Goal: Task Accomplishment & Management: Complete application form

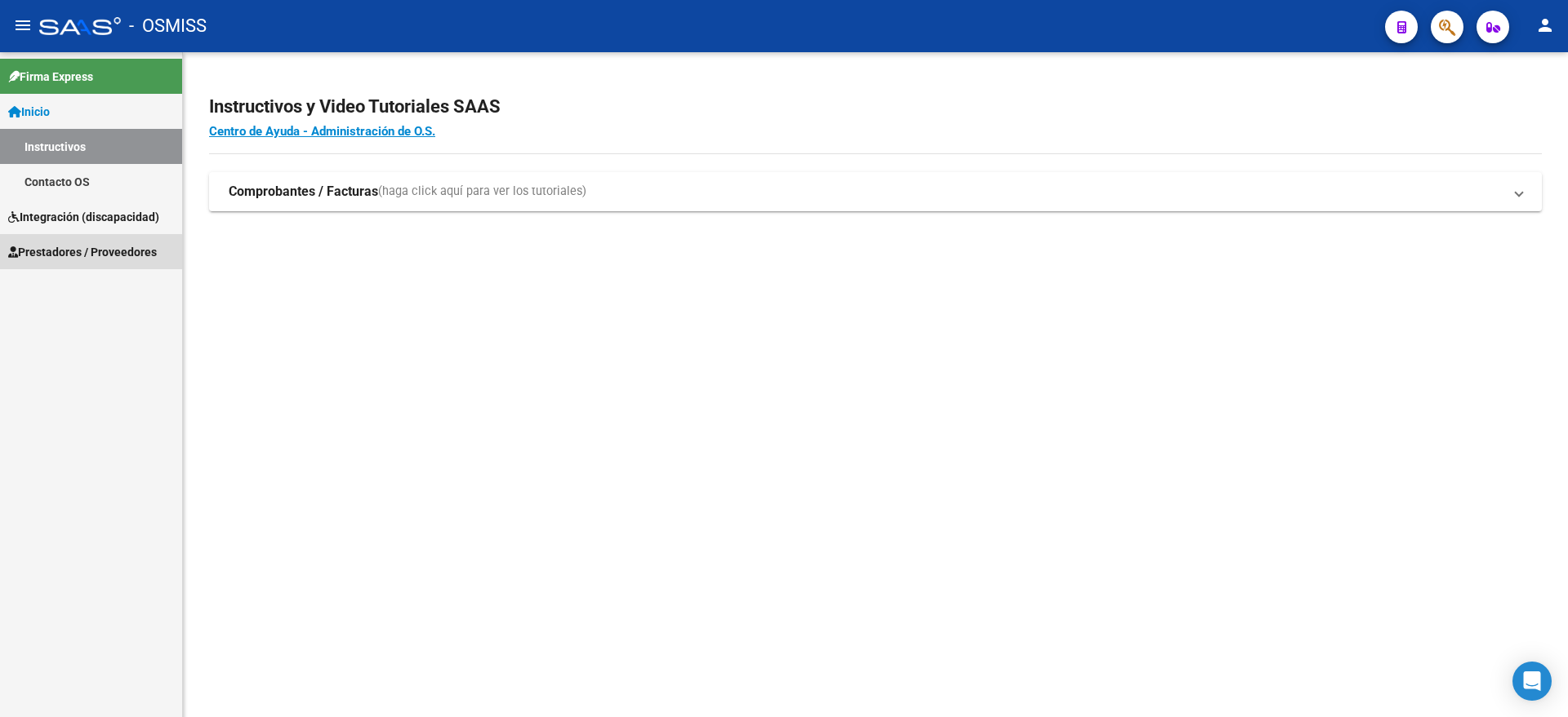
click at [83, 252] on span "Prestadores / Proveedores" at bounding box center [82, 252] width 149 height 18
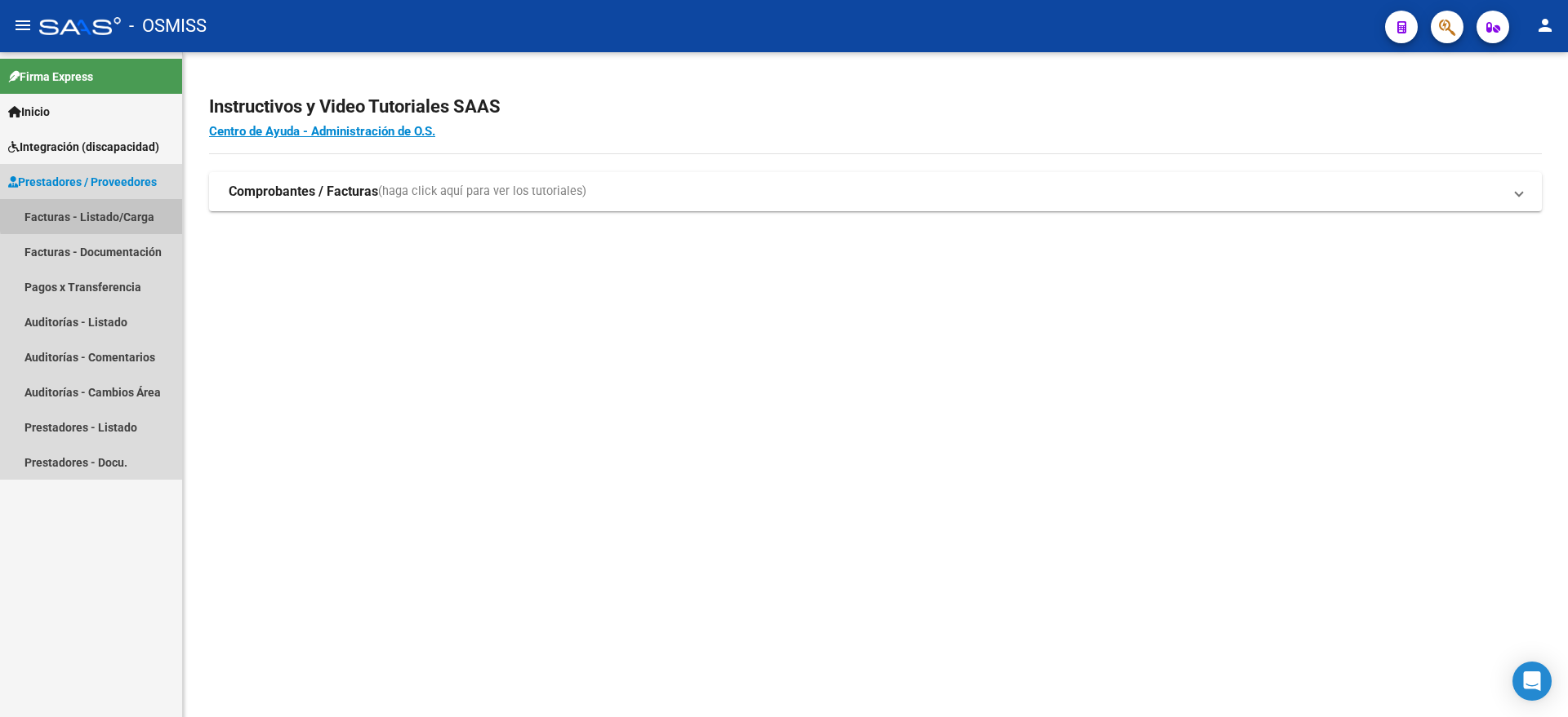
click at [134, 211] on link "Facturas - Listado/Carga" at bounding box center [91, 217] width 183 height 36
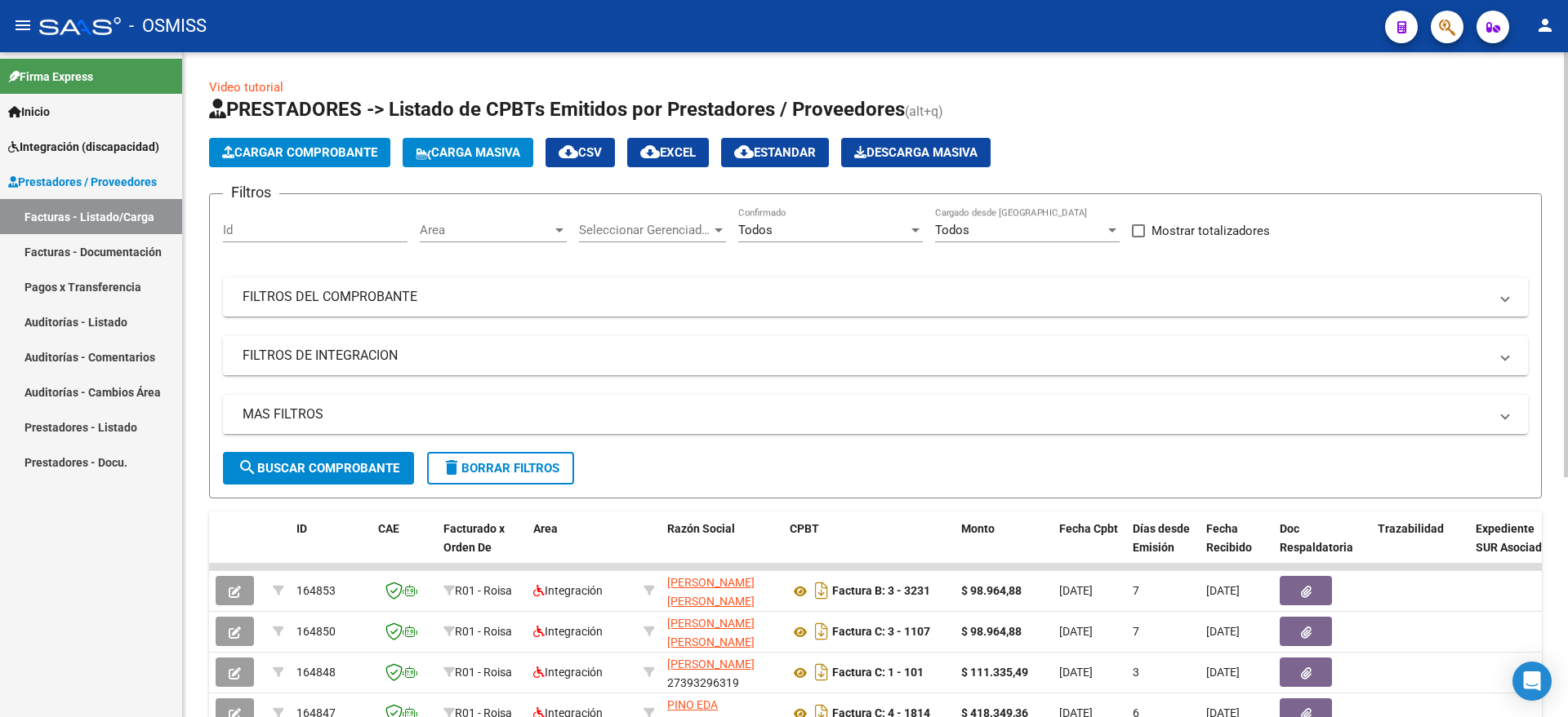
click at [260, 144] on button "Cargar Comprobante" at bounding box center [300, 153] width 182 height 30
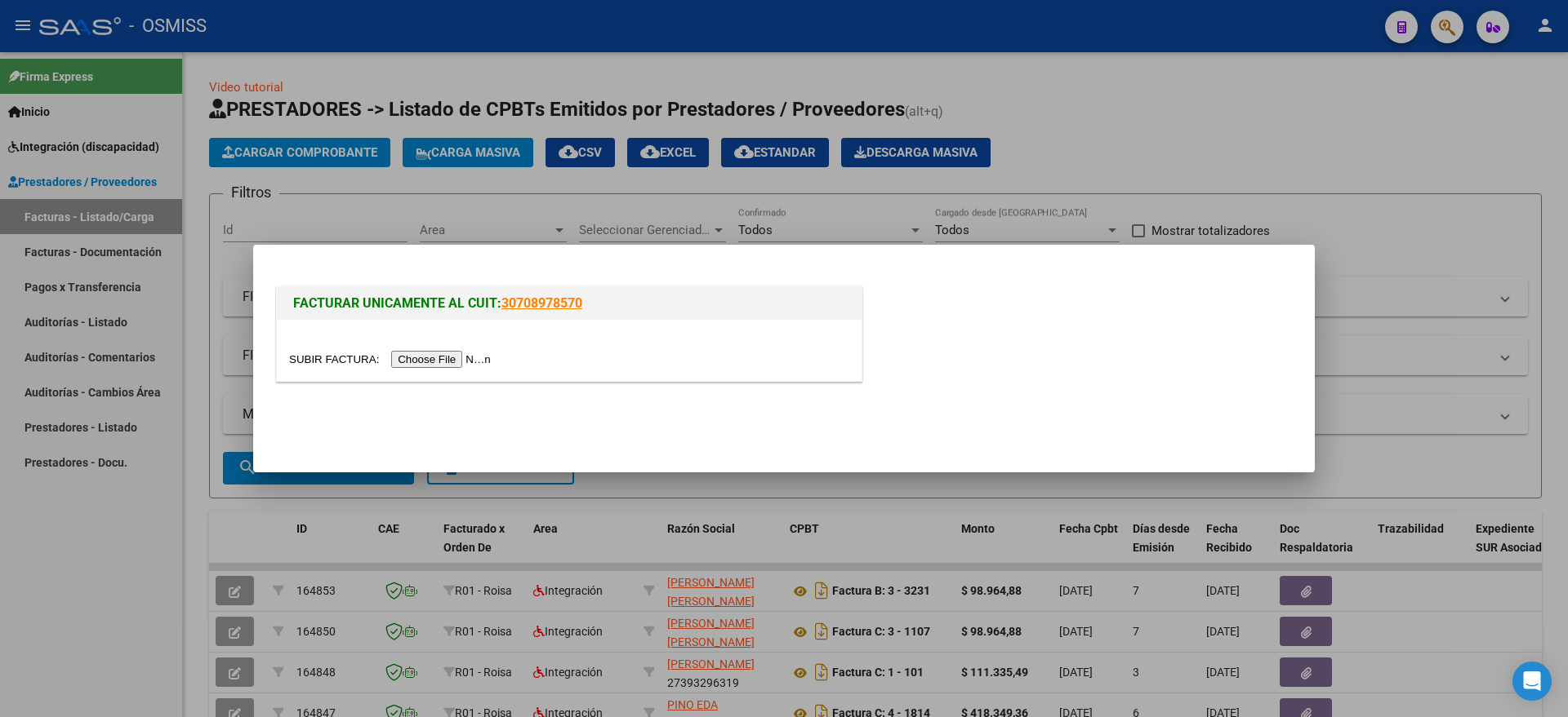
click at [414, 352] on input "file" at bounding box center [392, 359] width 206 height 17
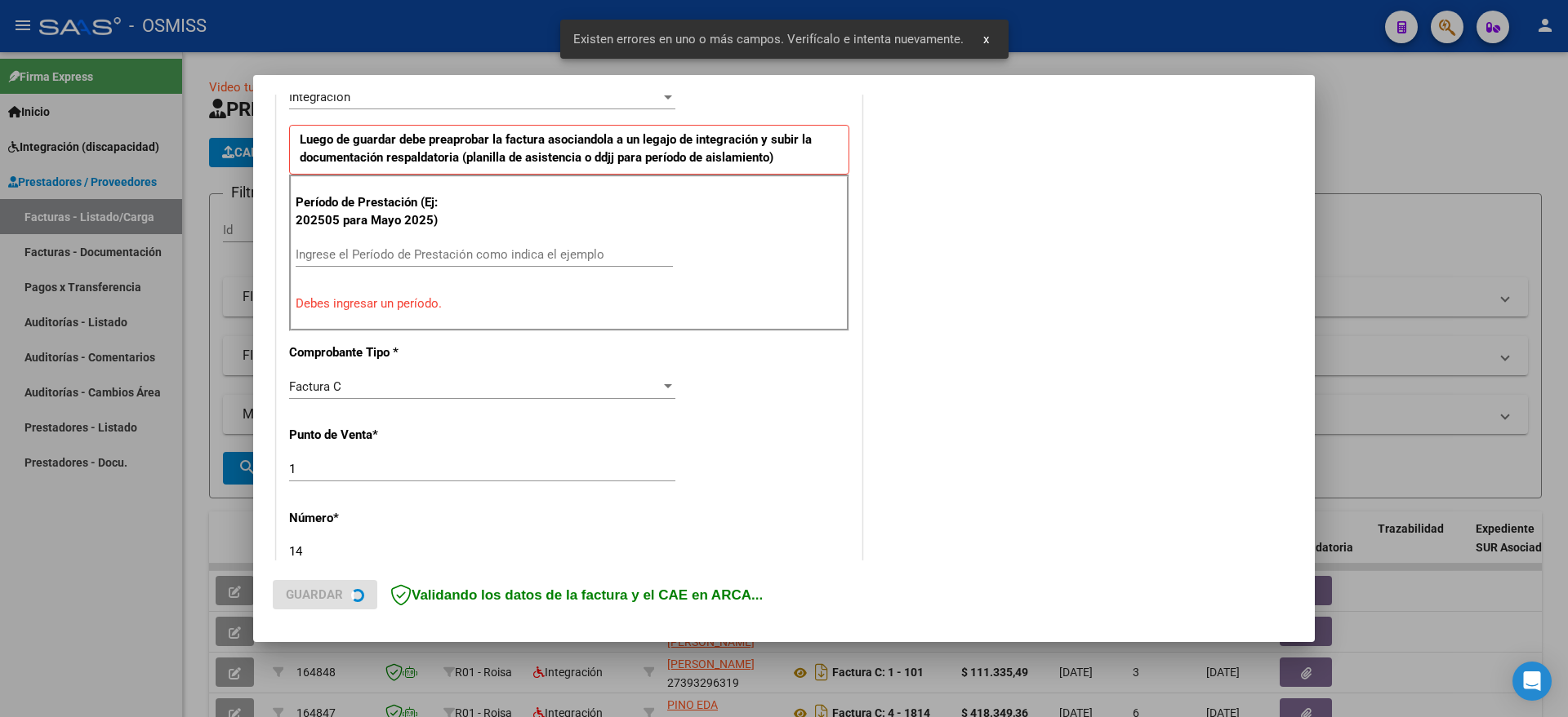
scroll to position [429, 0]
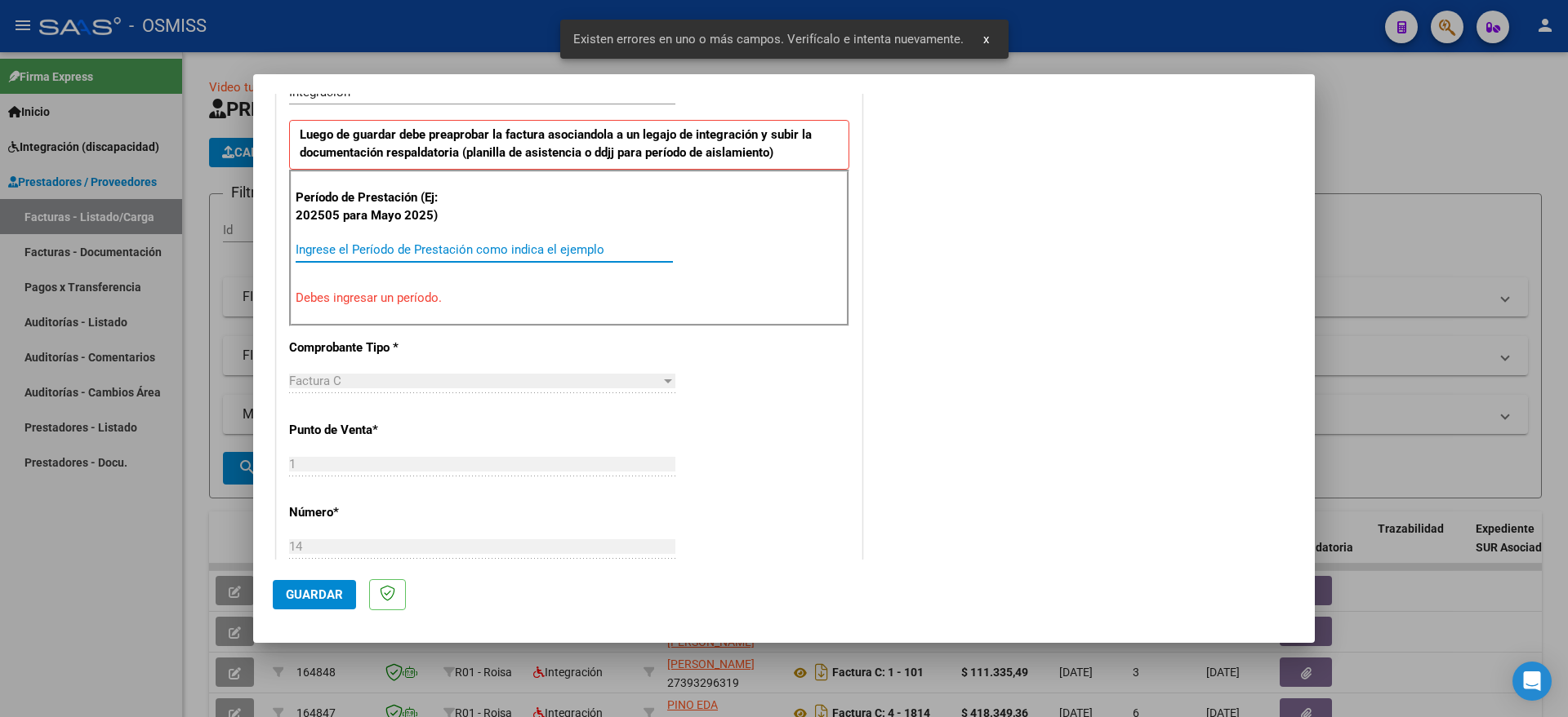
click at [509, 250] on input "Ingrese el Período de Prestación como indica el ejemplo" at bounding box center [485, 250] width 377 height 15
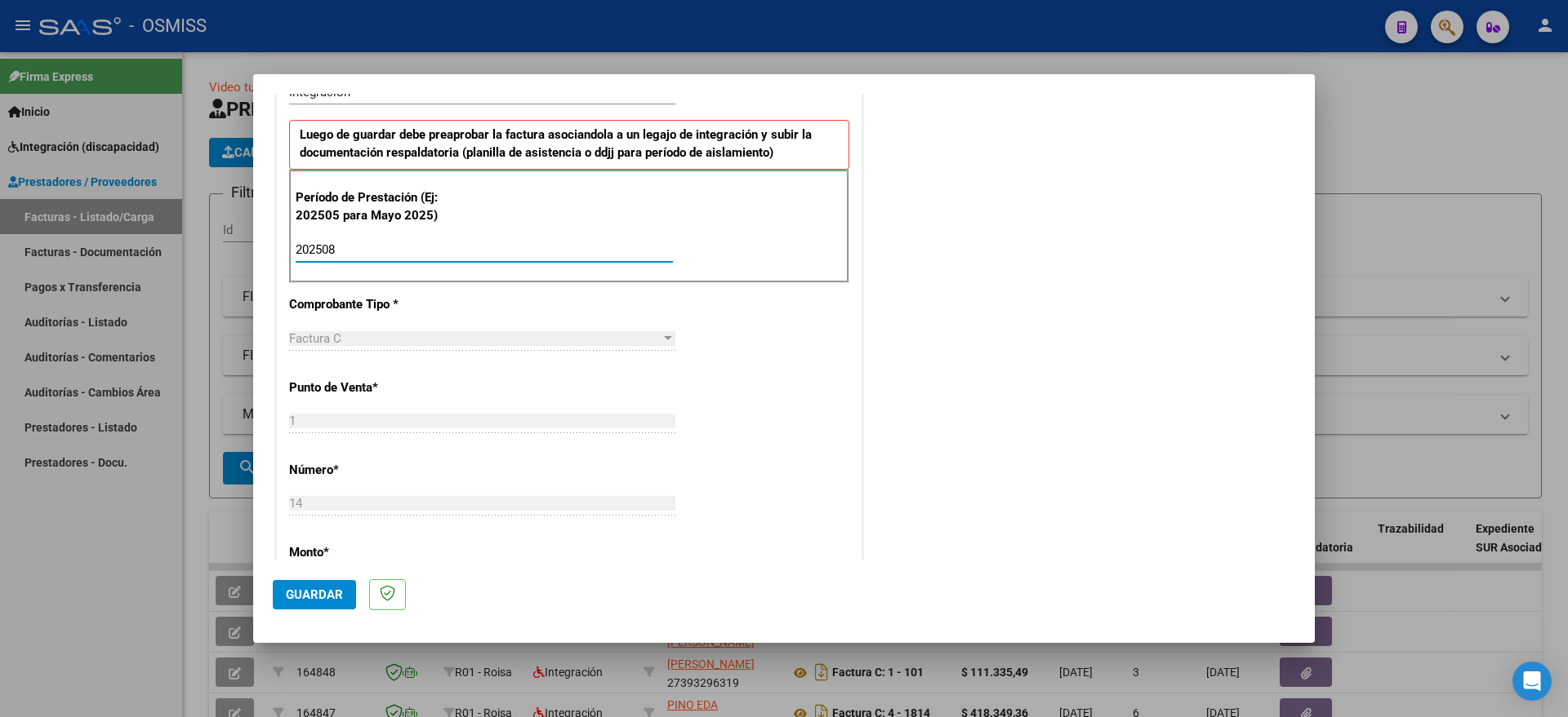
type input "202508"
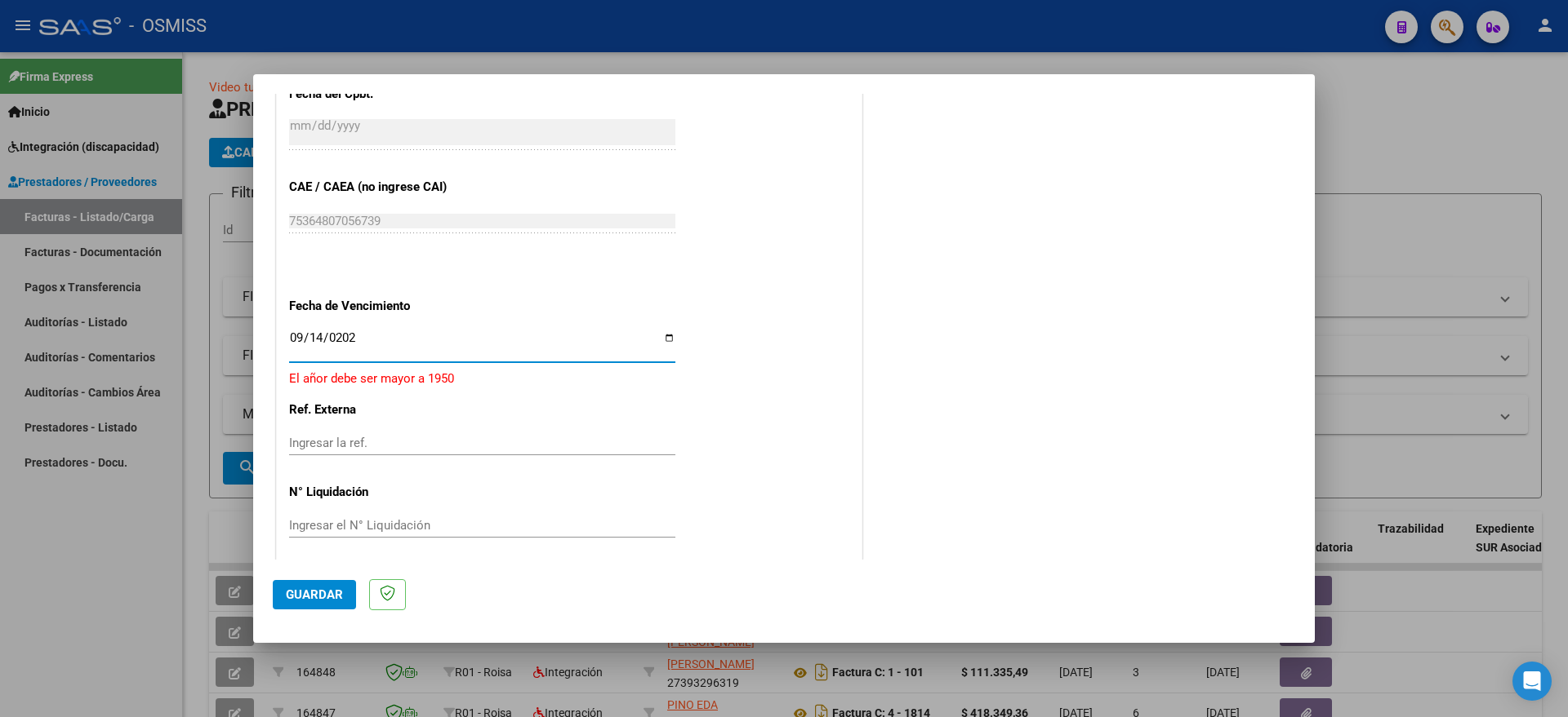
type input "[DATE]"
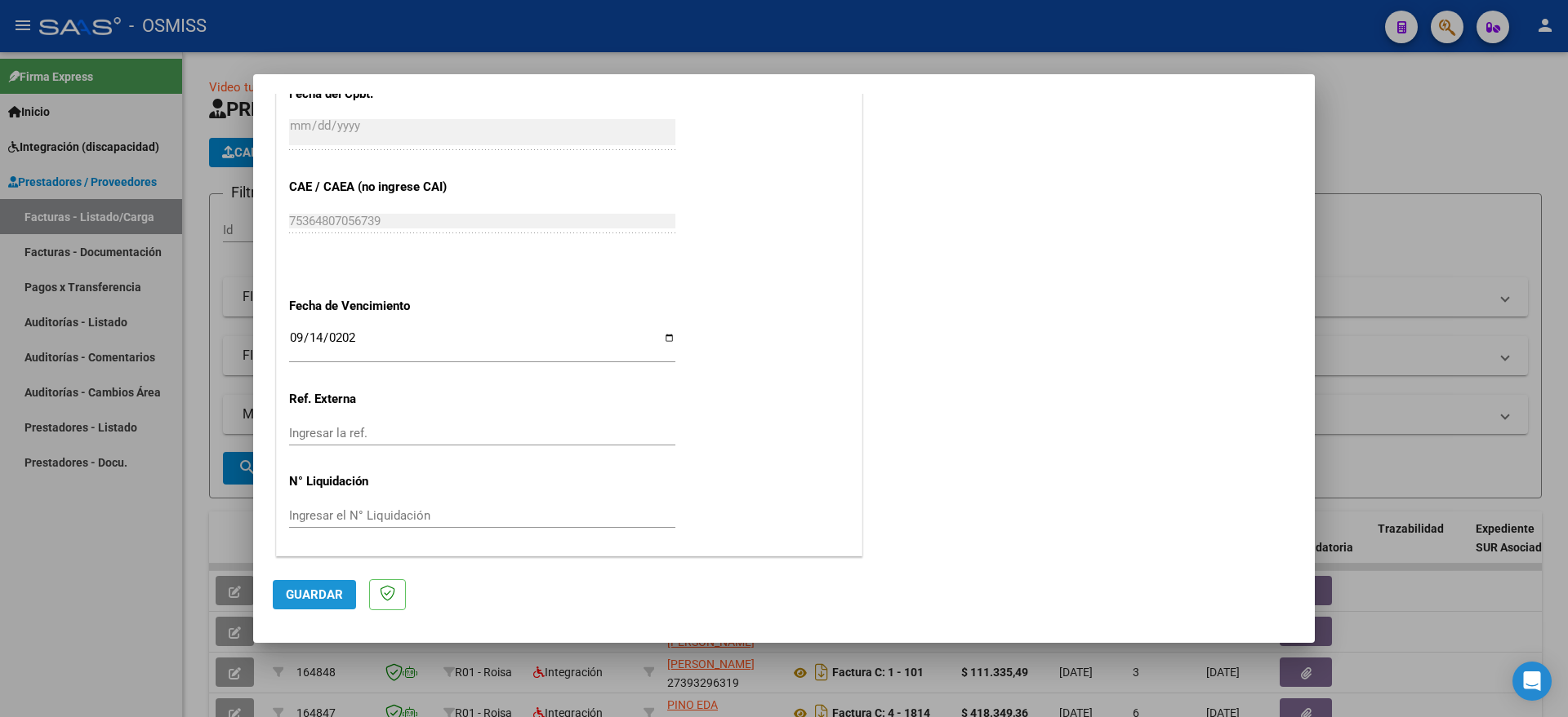
click at [312, 602] on span "Guardar" at bounding box center [315, 595] width 57 height 15
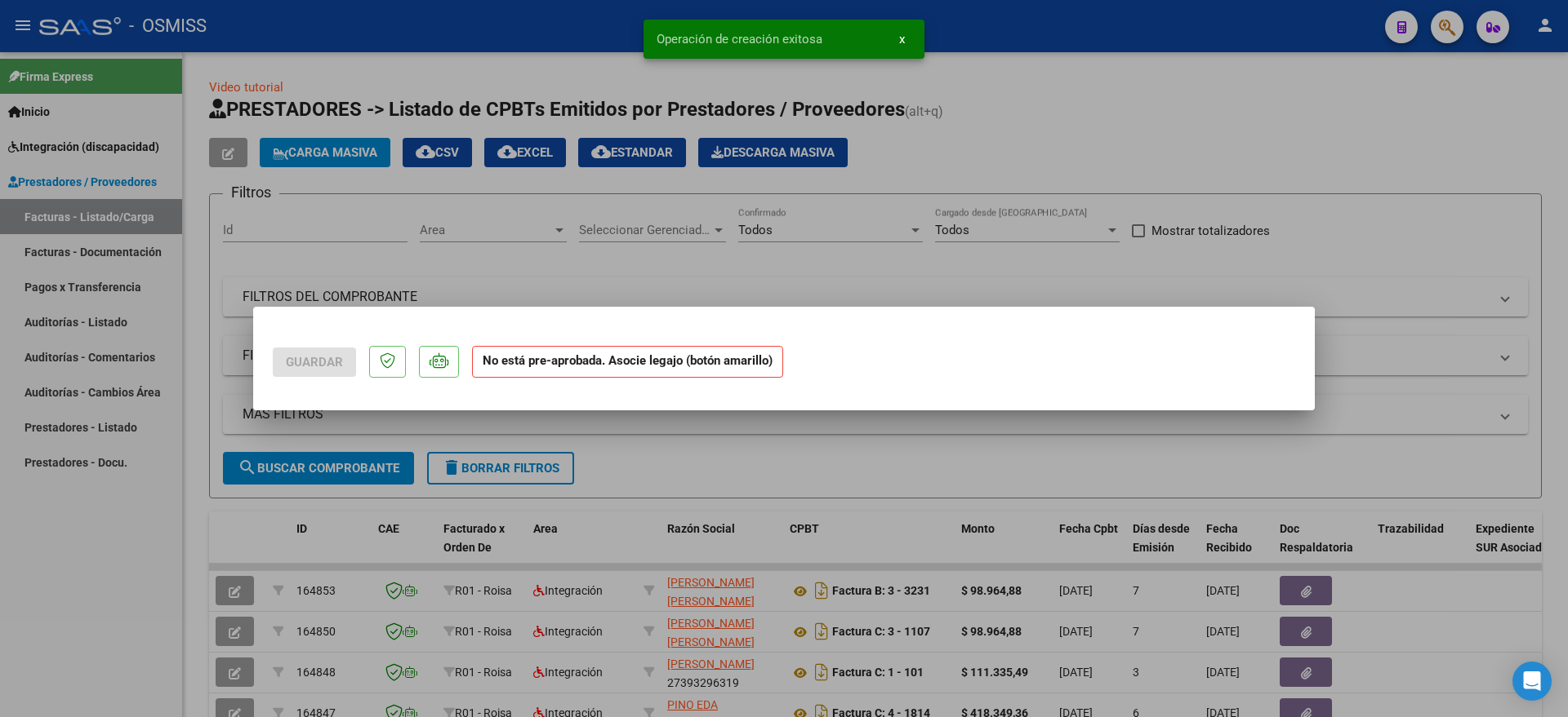
scroll to position [0, 0]
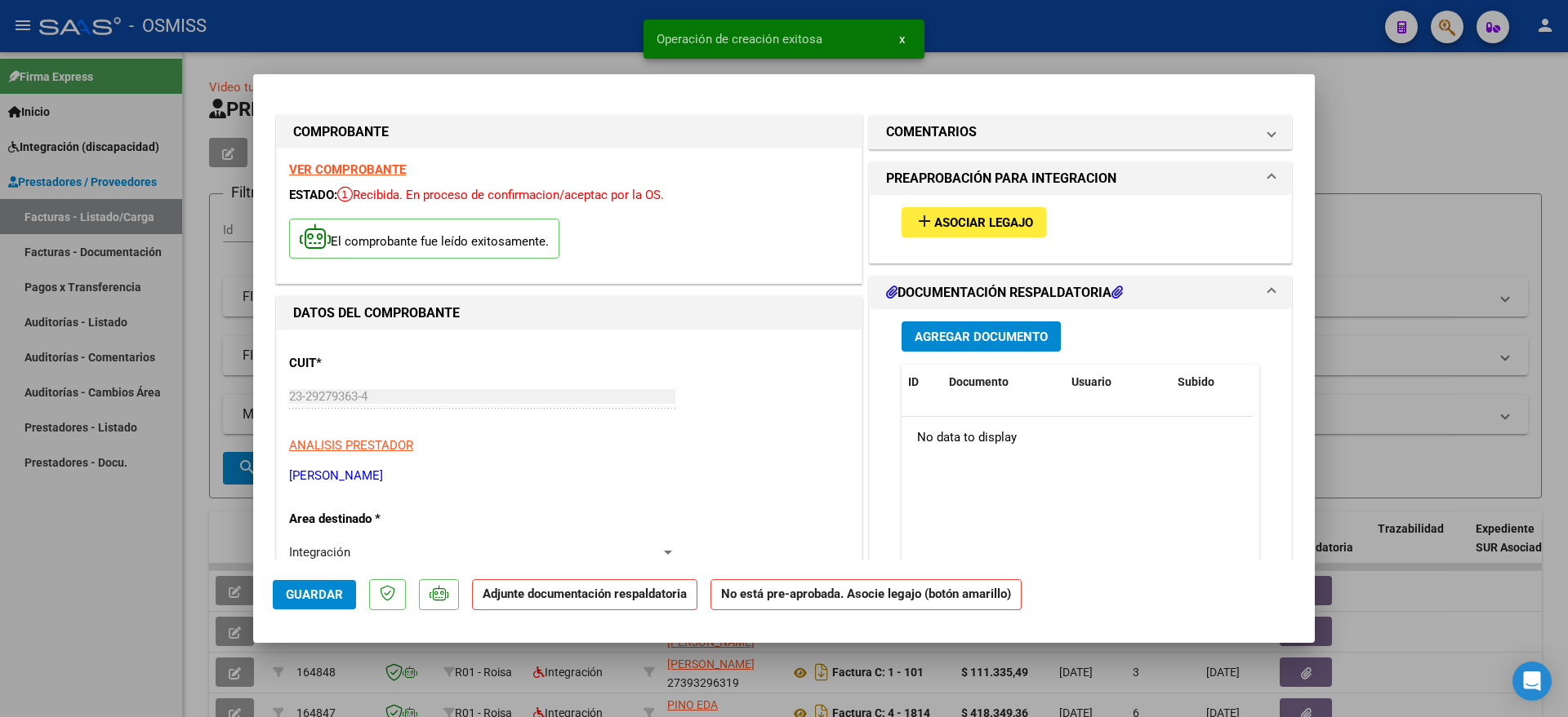
click at [946, 211] on button "add Asociar Legajo" at bounding box center [973, 222] width 144 height 31
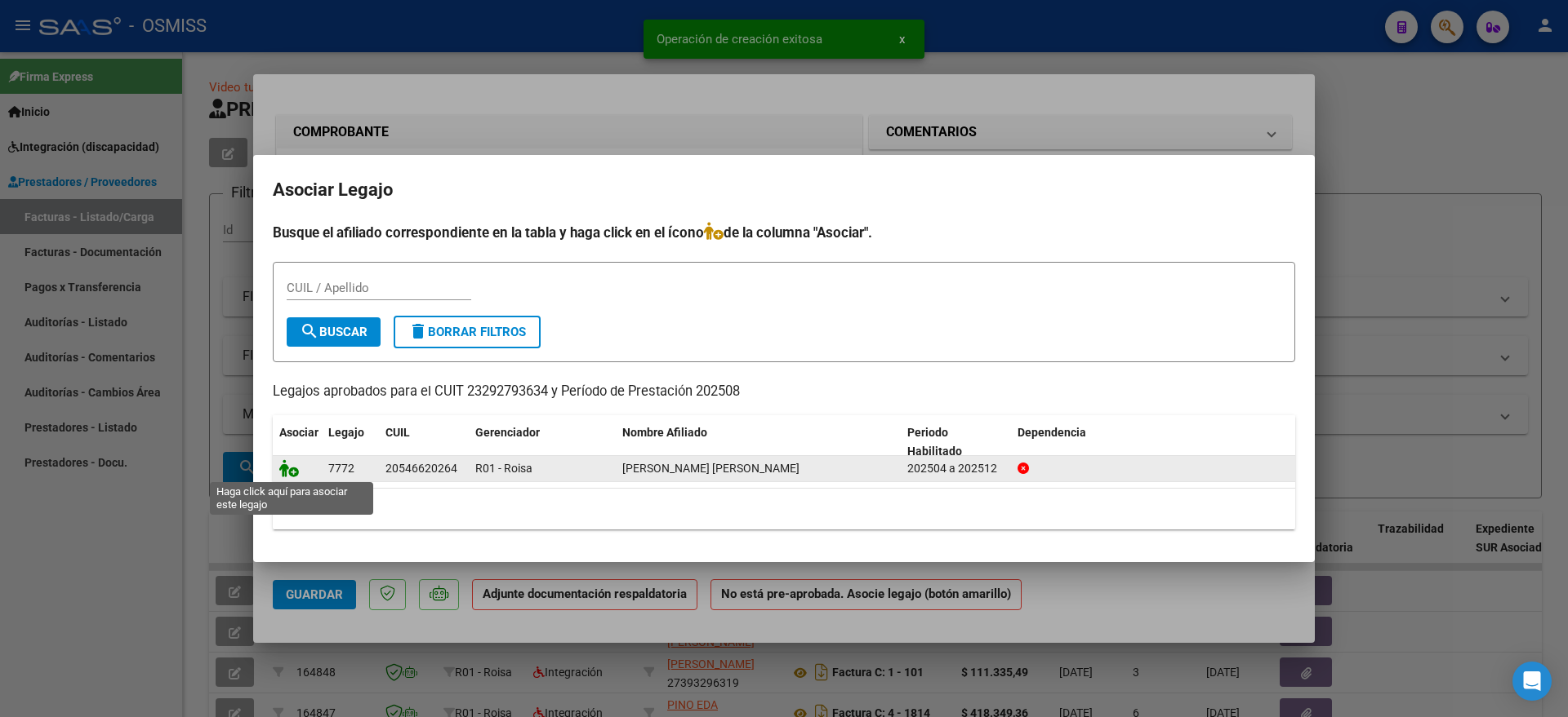
click at [296, 466] on icon at bounding box center [289, 468] width 20 height 18
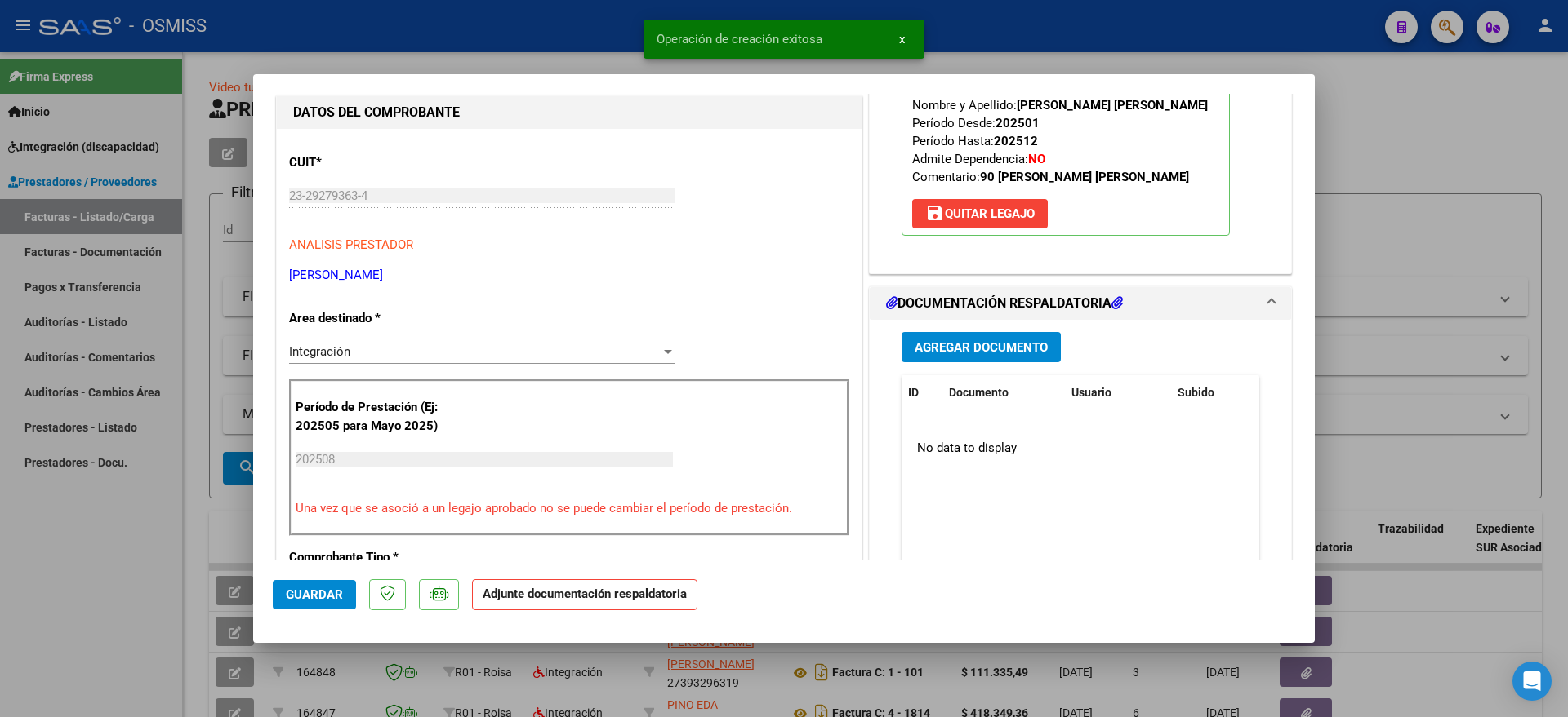
scroll to position [204, 0]
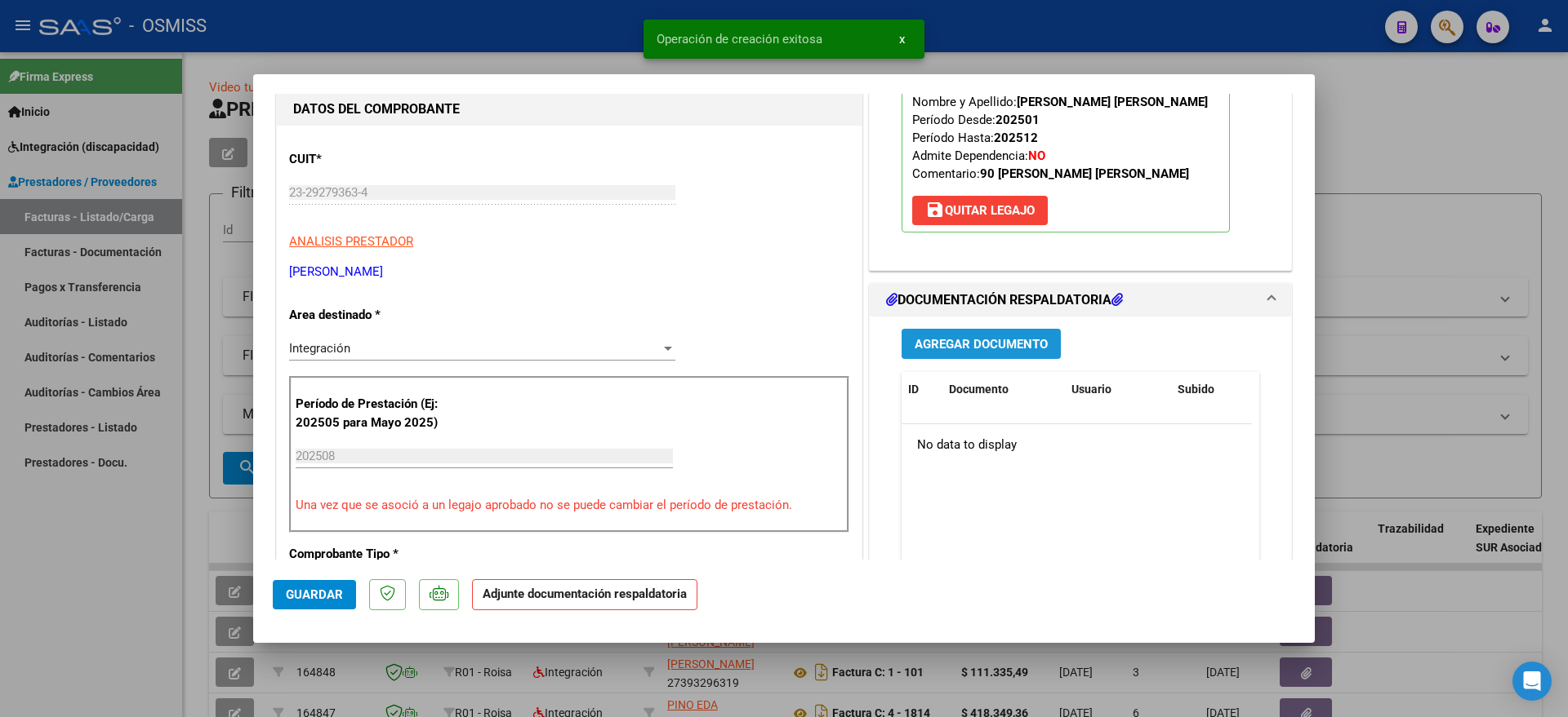
click at [953, 339] on span "Agregar Documento" at bounding box center [981, 344] width 133 height 15
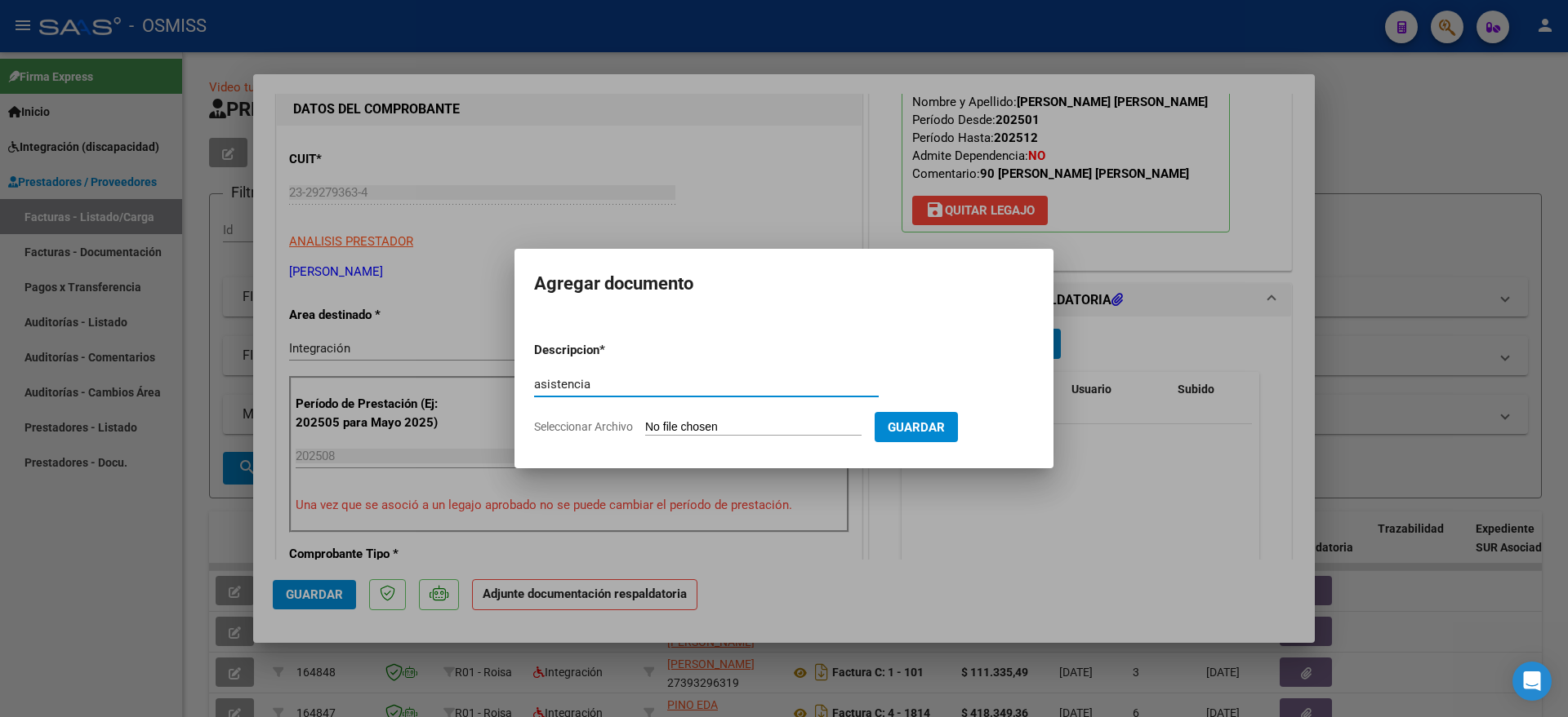
type input "asistencia"
click at [775, 432] on input "Seleccionar Archivo" at bounding box center [753, 428] width 216 height 16
type input "C:\fakepath\[PERSON_NAME] CRIÑOLO [PERSON_NAME]-PSICOPEDAGOGIA-AGOSTO.pdf"
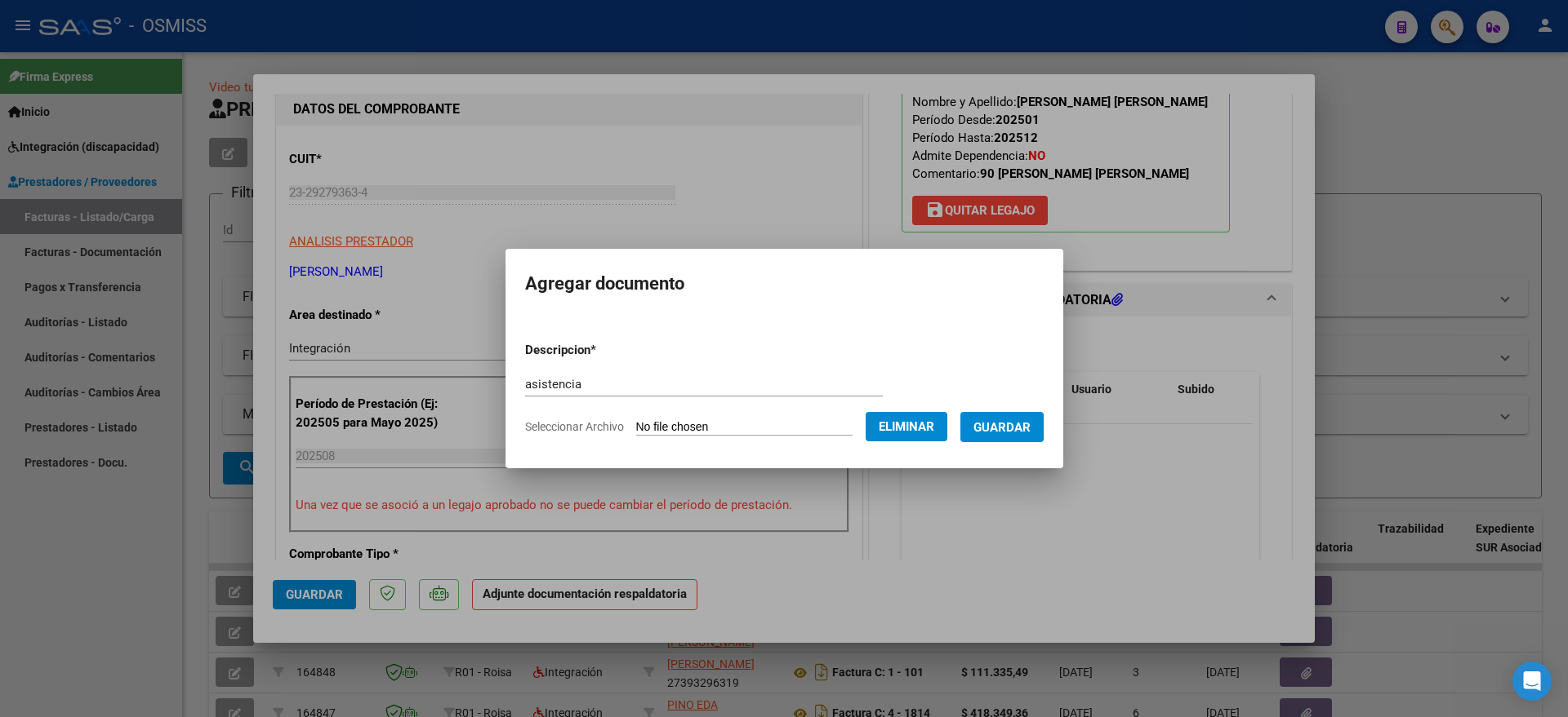
click at [1009, 442] on form "Descripcion * asistencia Escriba aquí una descripcion Seleccionar Archivo Elimi…" at bounding box center [784, 388] width 518 height 119
click at [1011, 430] on span "Guardar" at bounding box center [1002, 427] width 57 height 15
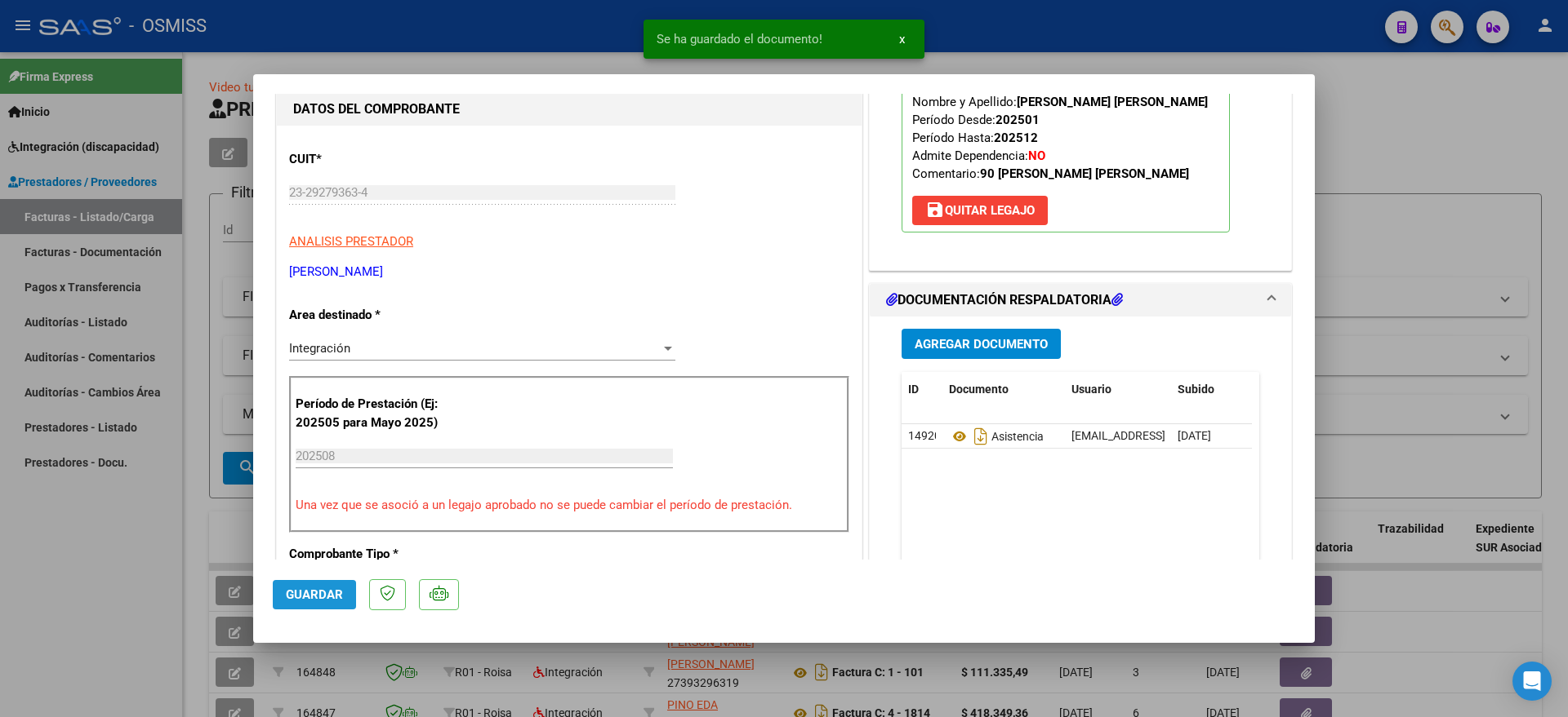
click at [302, 594] on span "Guardar" at bounding box center [315, 595] width 57 height 15
click at [154, 589] on div at bounding box center [784, 358] width 1568 height 717
type input "$ 0,00"
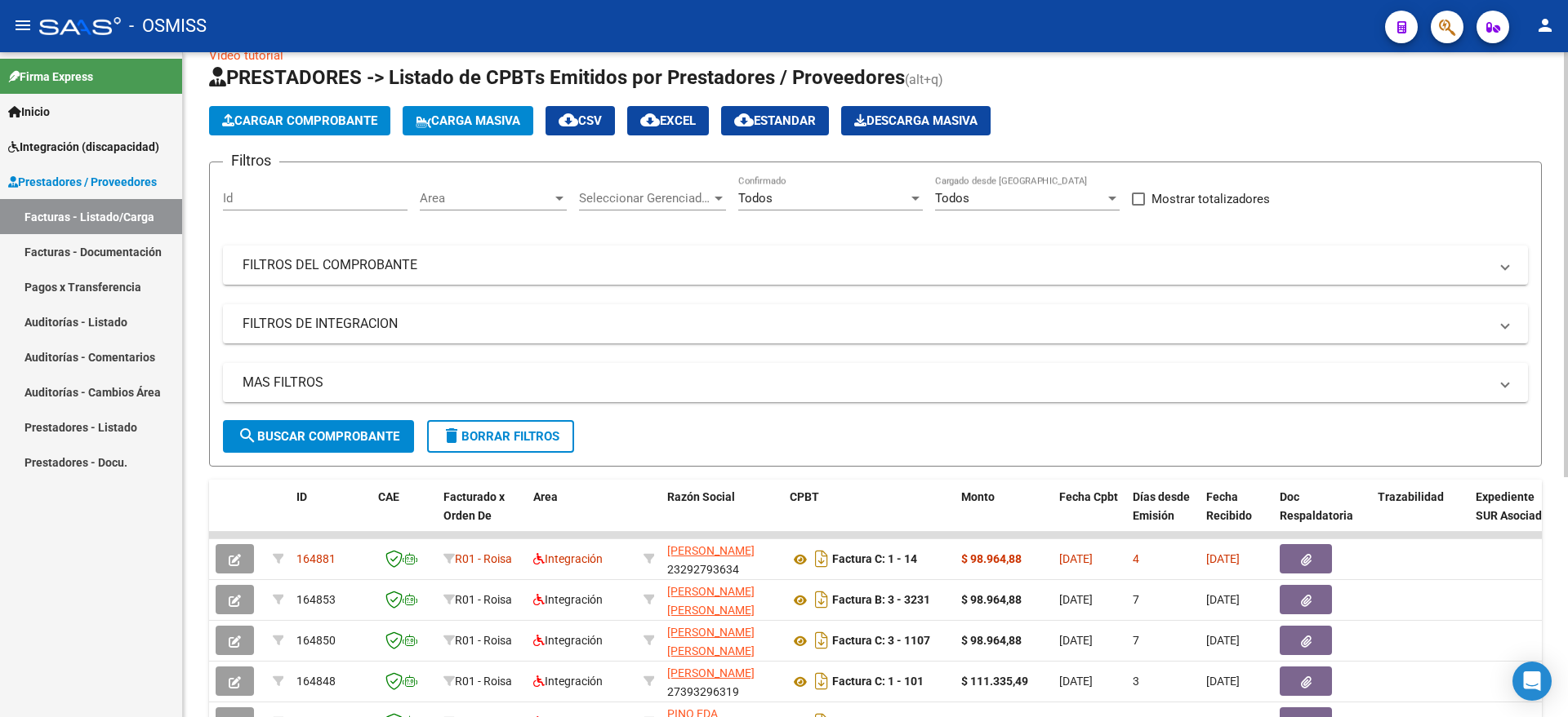
scroll to position [0, 0]
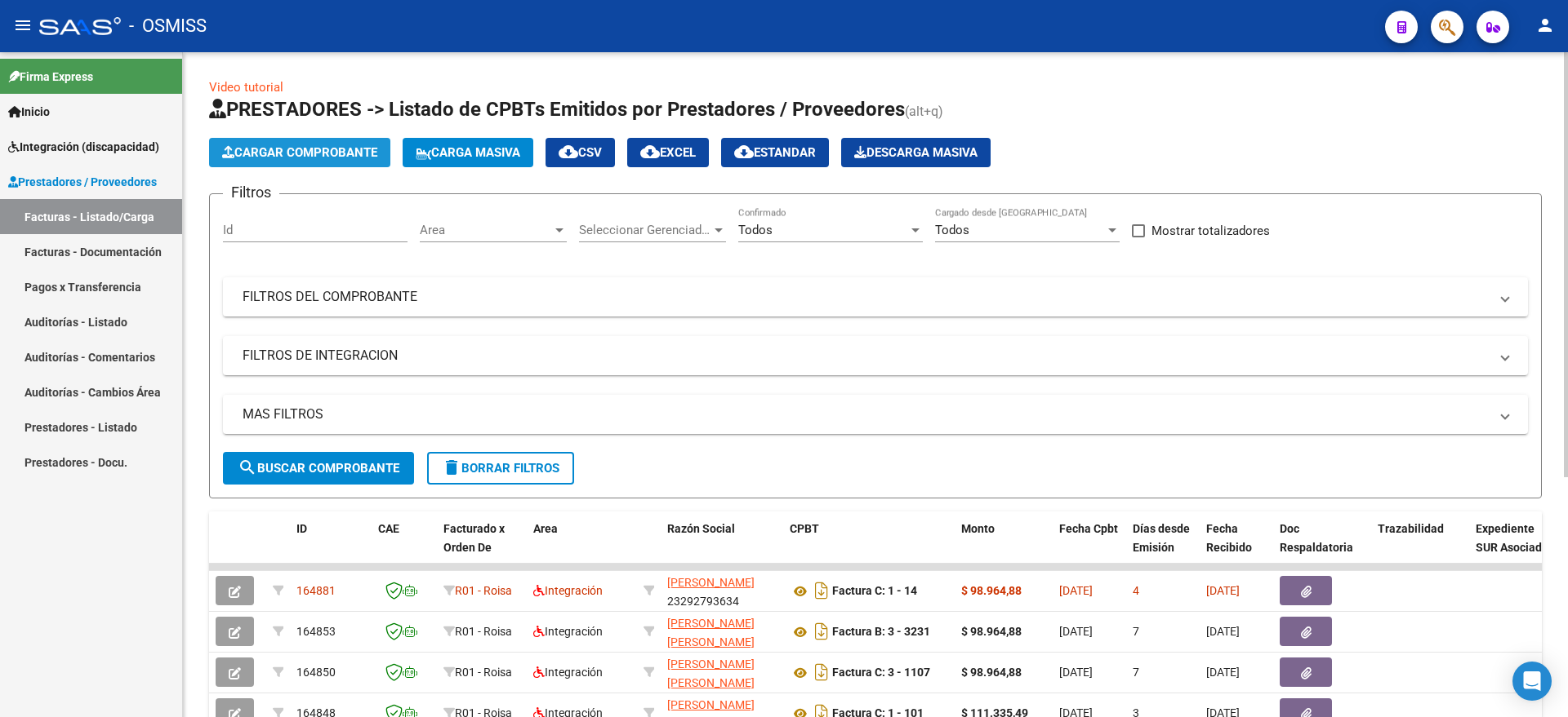
click at [217, 144] on button "Cargar Comprobante" at bounding box center [300, 153] width 182 height 30
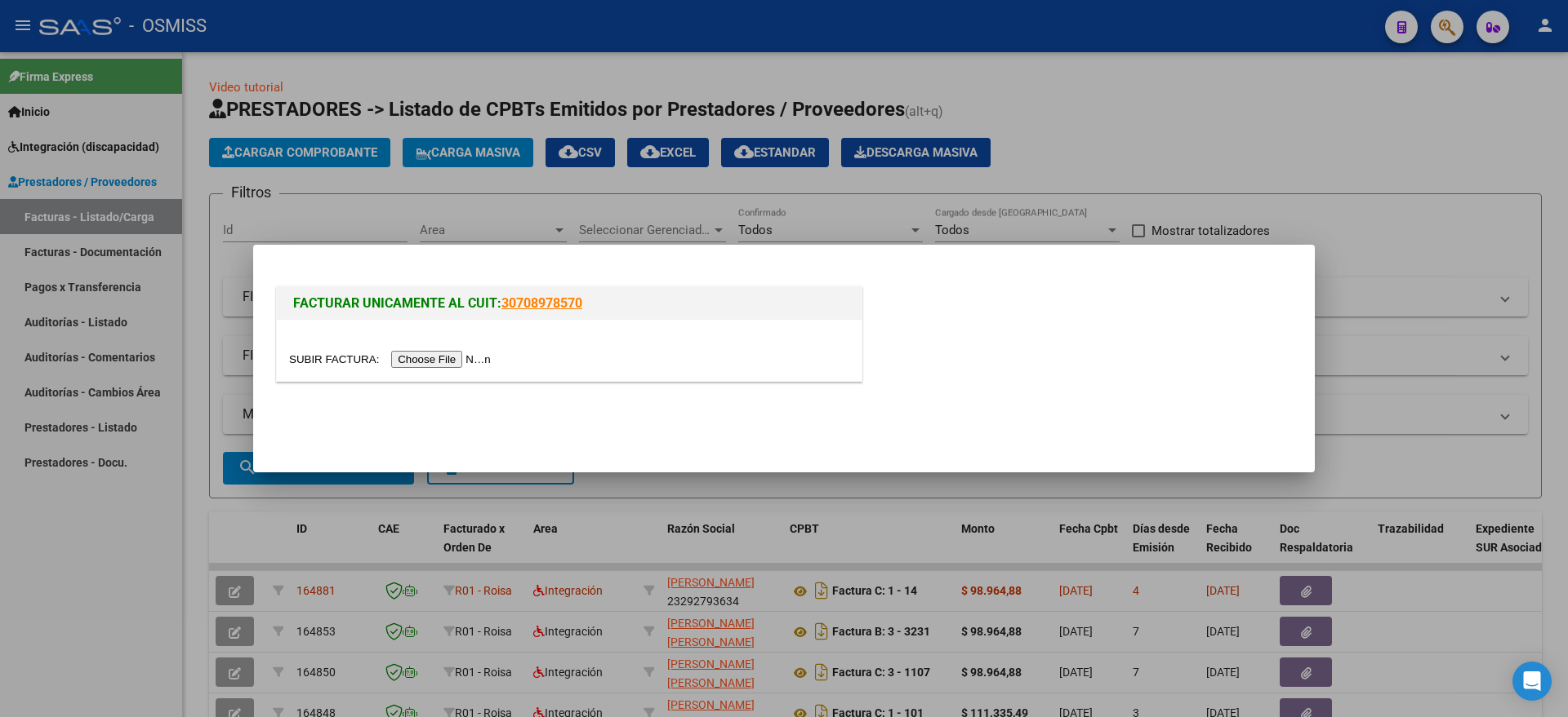
click at [441, 358] on input "file" at bounding box center [392, 359] width 206 height 17
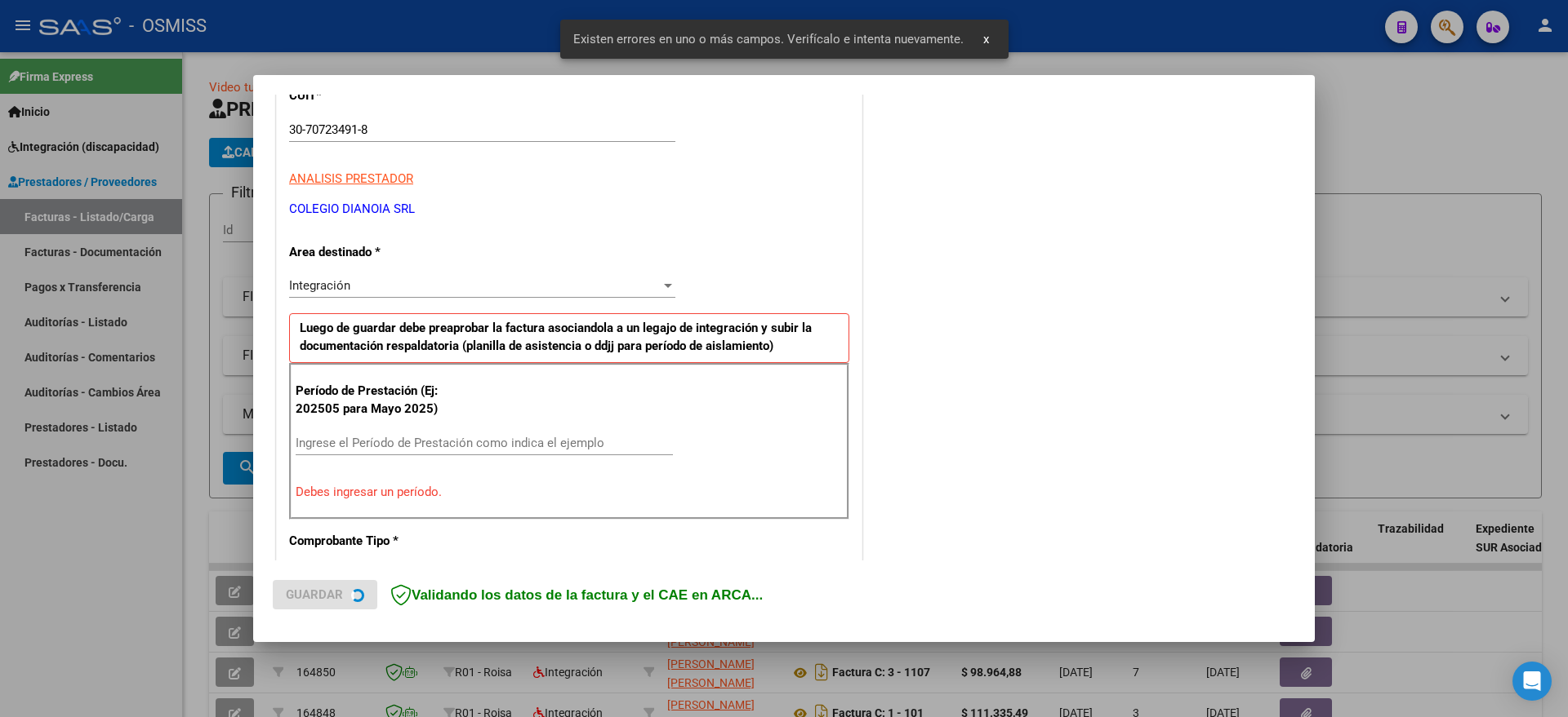
scroll to position [305, 0]
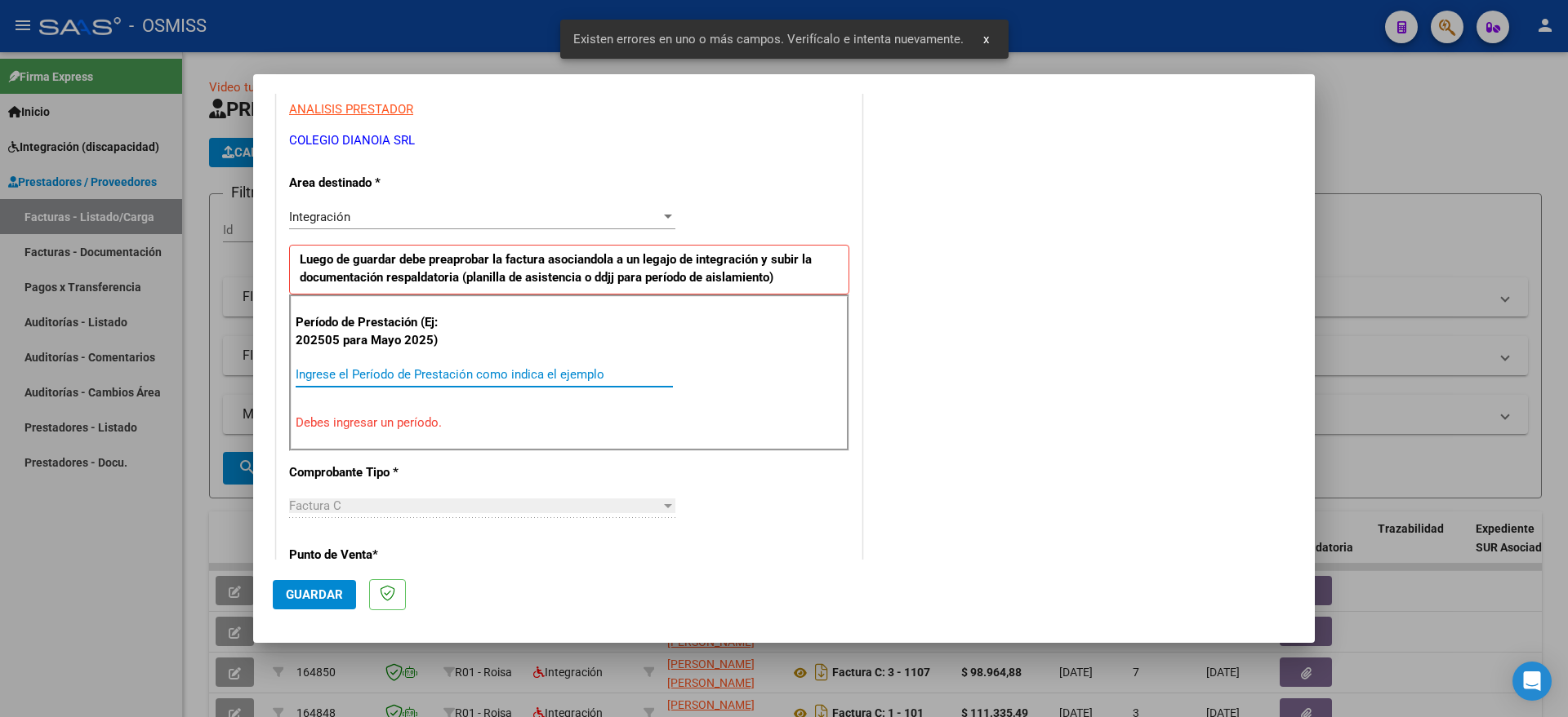
click at [428, 373] on input "Ingrese el Período de Prestación como indica el ejemplo" at bounding box center [485, 374] width 377 height 15
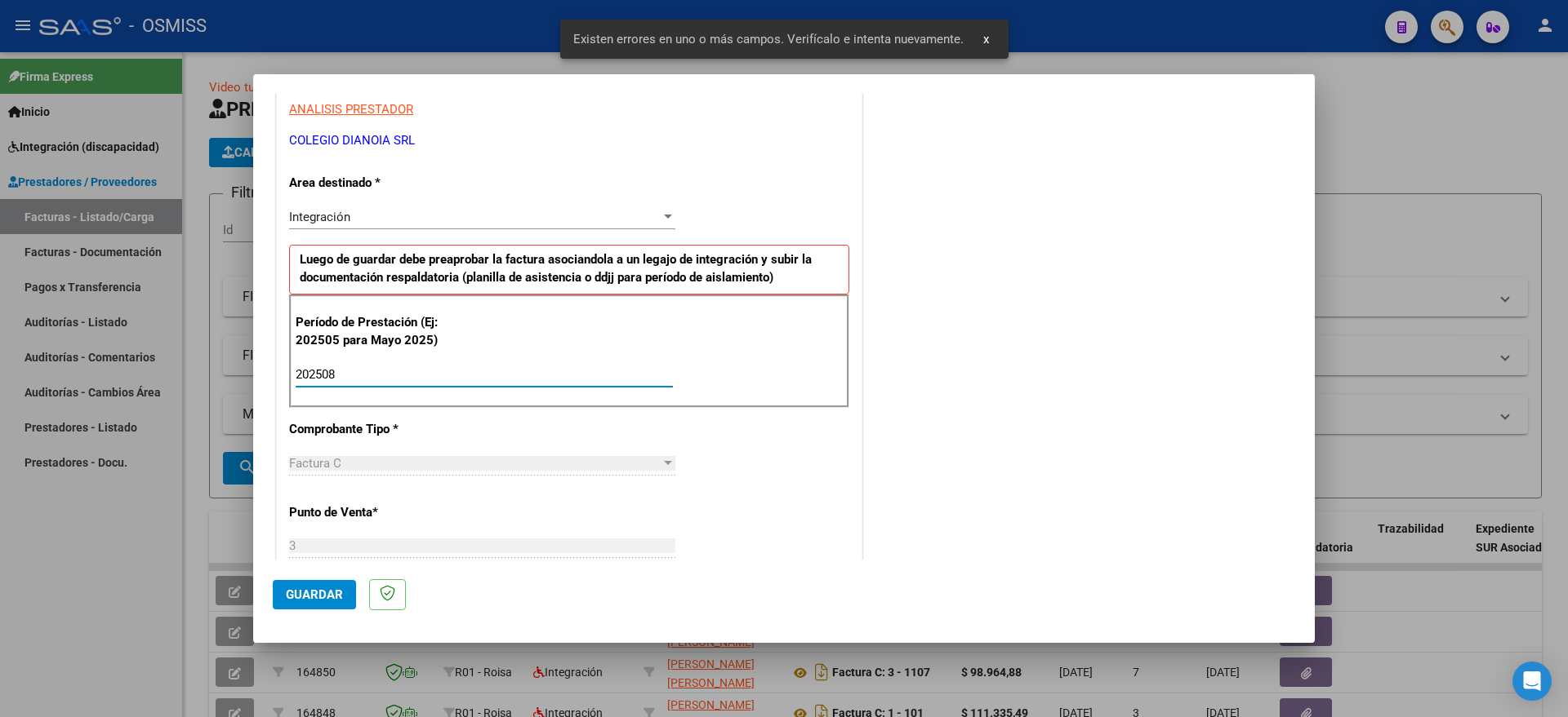
type input "202508"
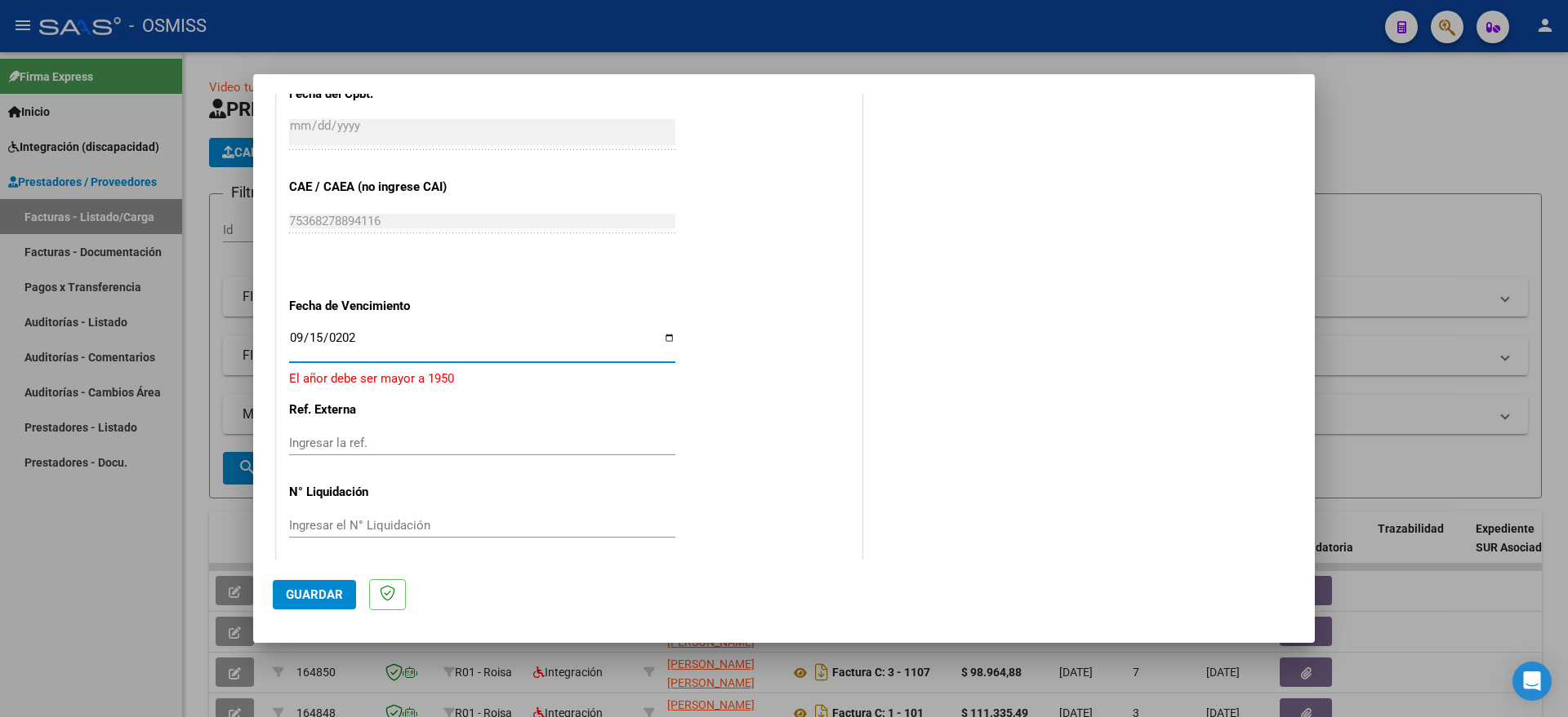
type input "[DATE]"
click at [306, 594] on span "Guardar" at bounding box center [315, 595] width 57 height 15
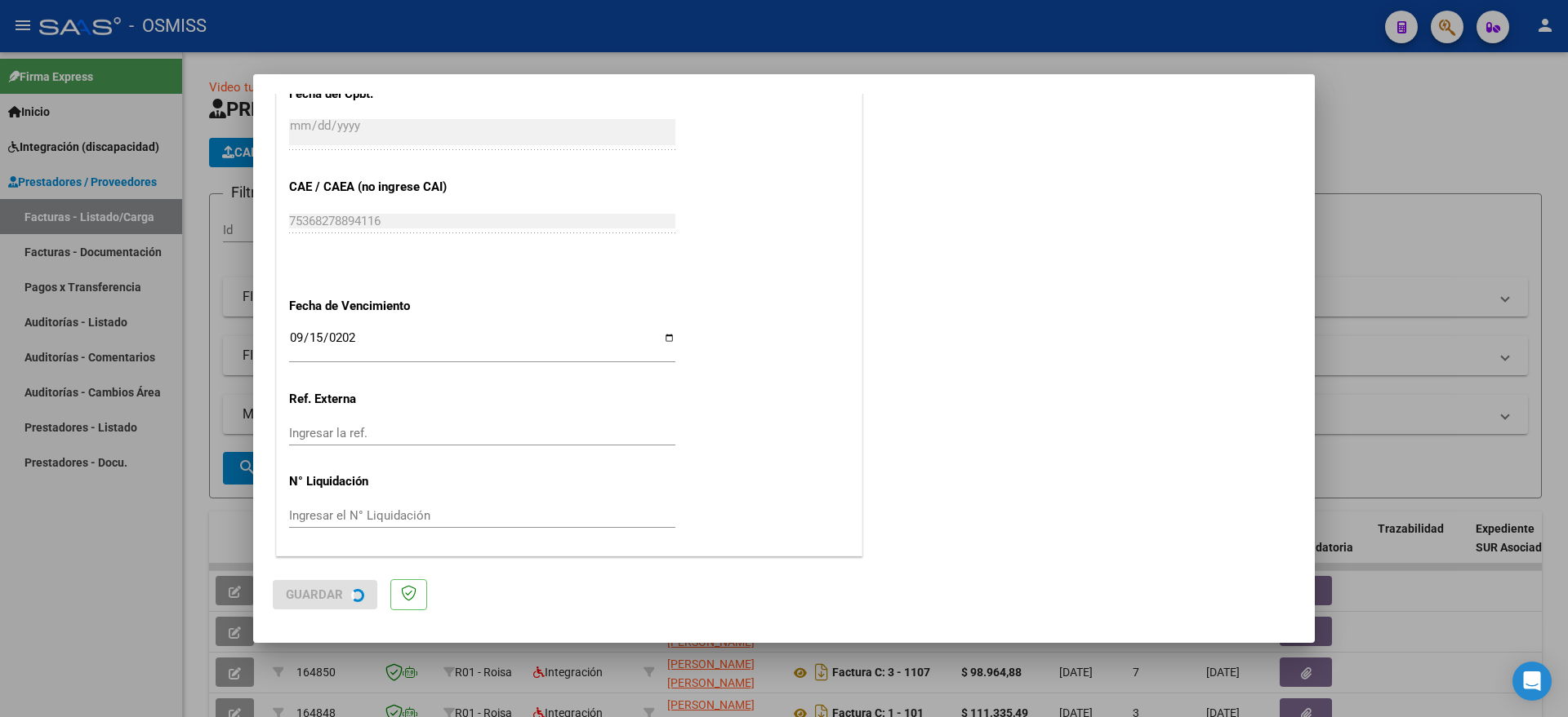
scroll to position [0, 0]
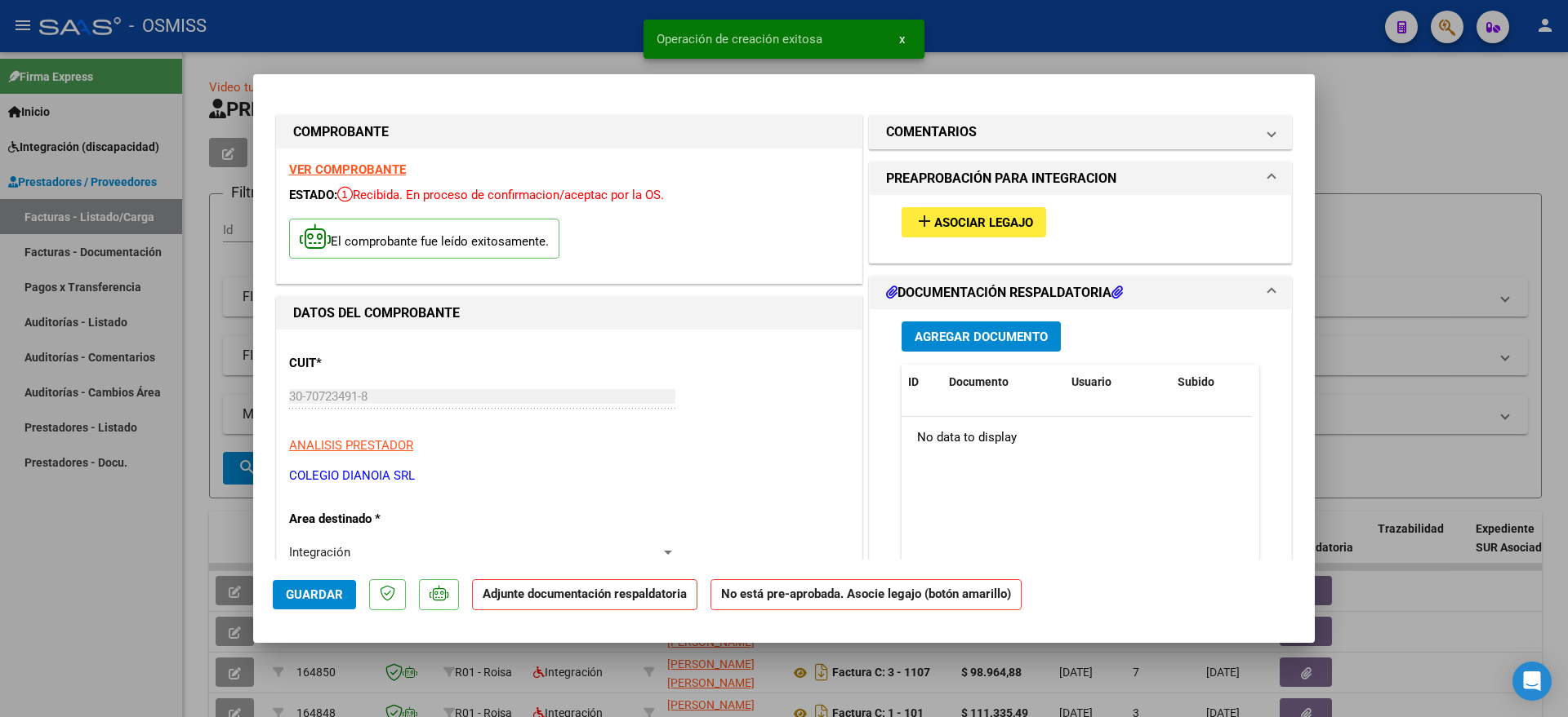
click at [953, 211] on button "add Asociar Legajo" at bounding box center [973, 222] width 144 height 31
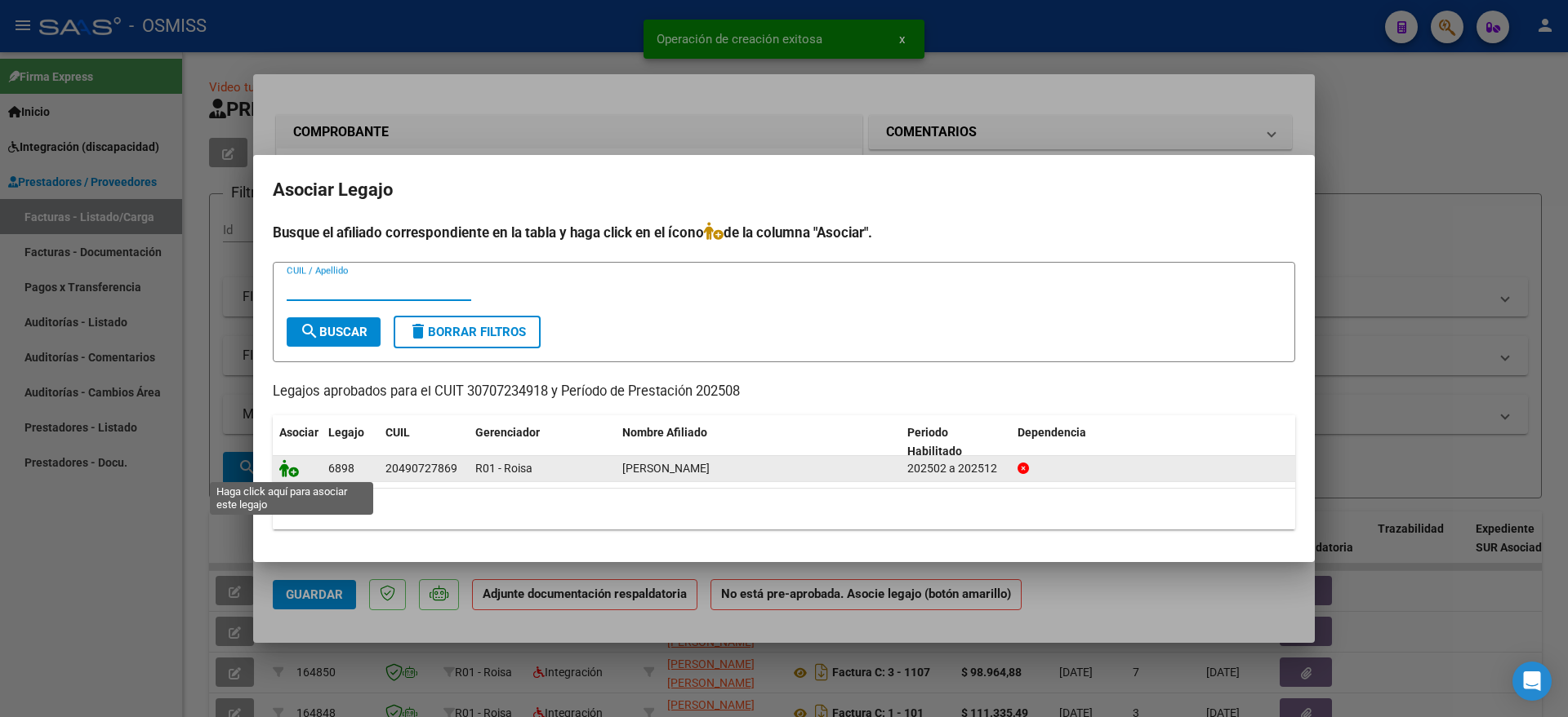
click at [286, 467] on icon at bounding box center [289, 468] width 20 height 18
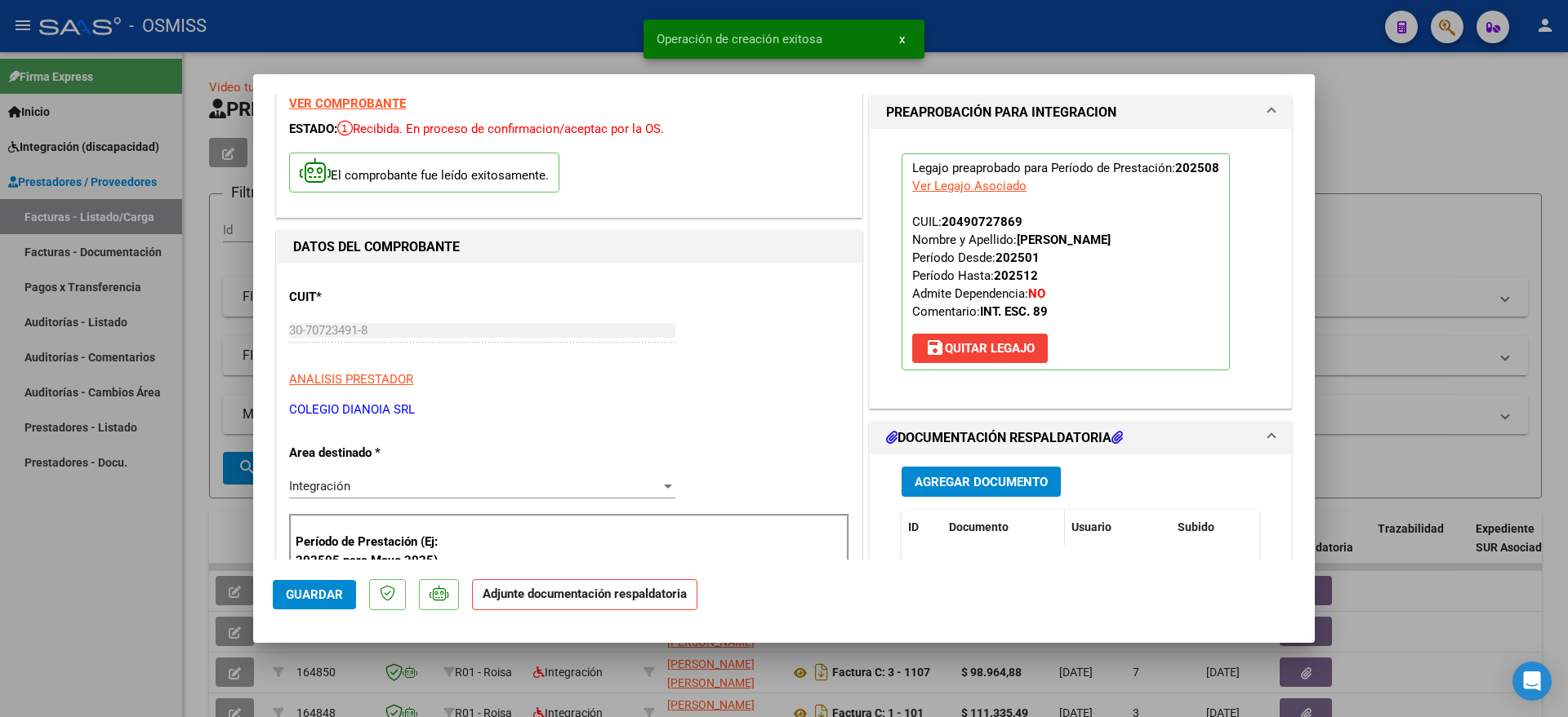
scroll to position [204, 0]
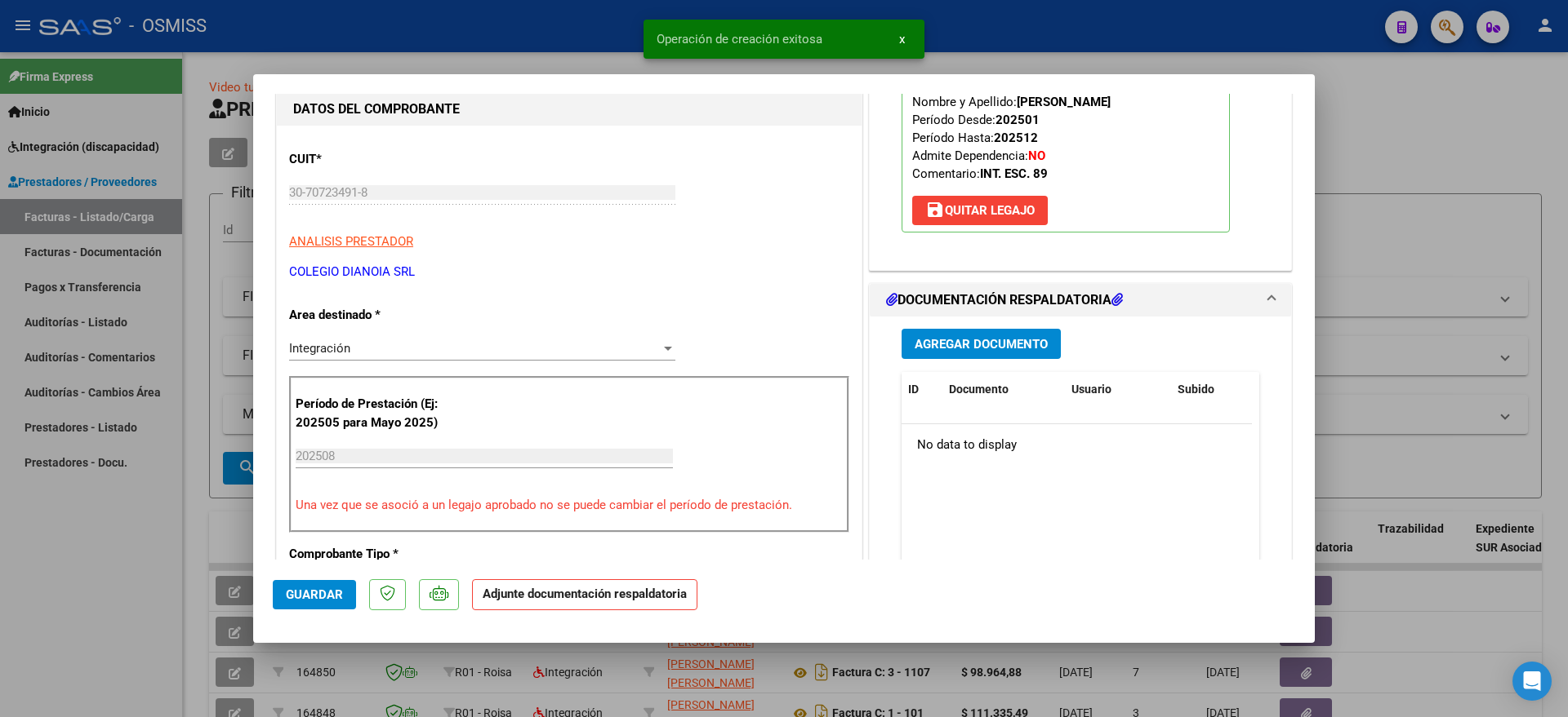
click at [972, 352] on button "Agregar Documento" at bounding box center [980, 343] width 159 height 31
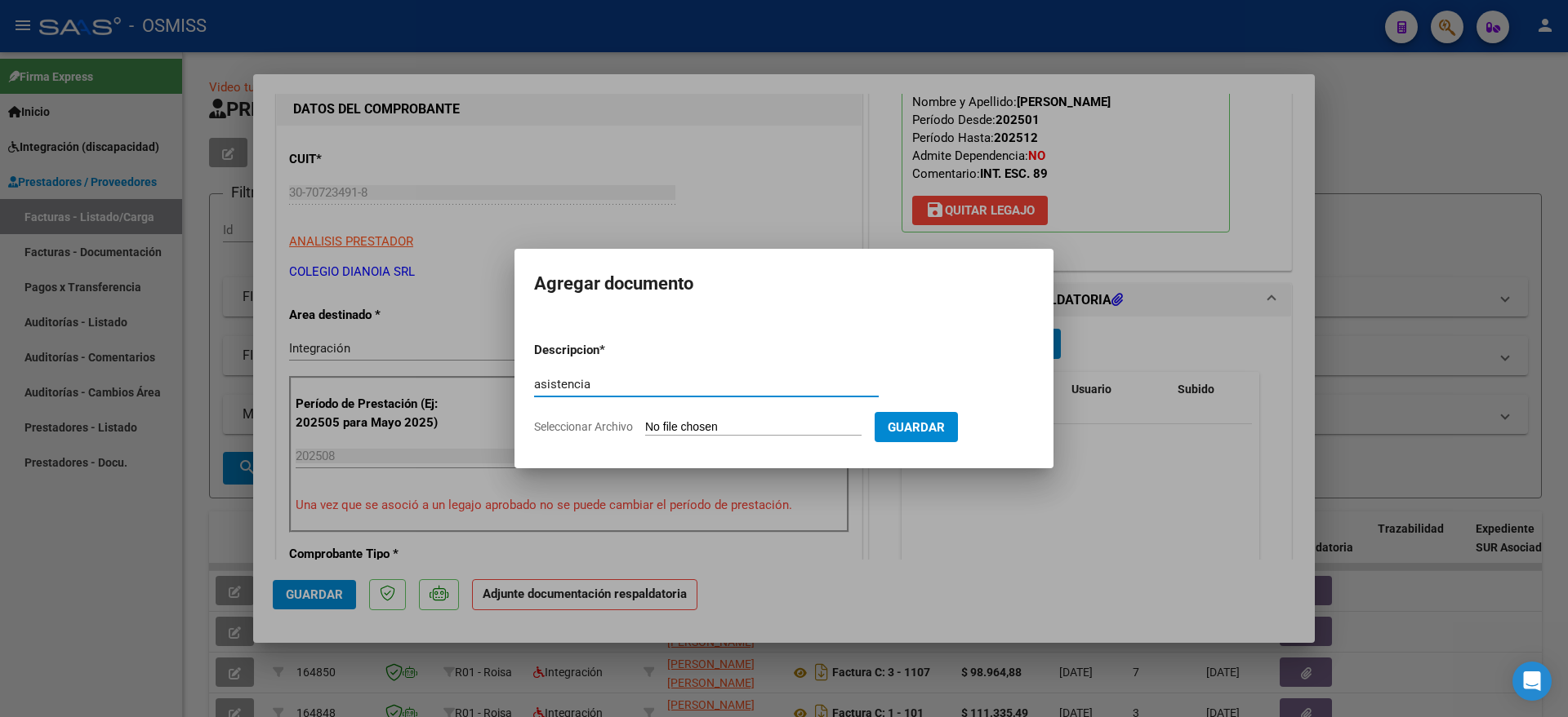
type input "asistencia"
click at [766, 421] on input "Seleccionar Archivo" at bounding box center [753, 428] width 216 height 16
type input "C:\fakepath\[PERSON_NAME] [PERSON_NAME].pdf"
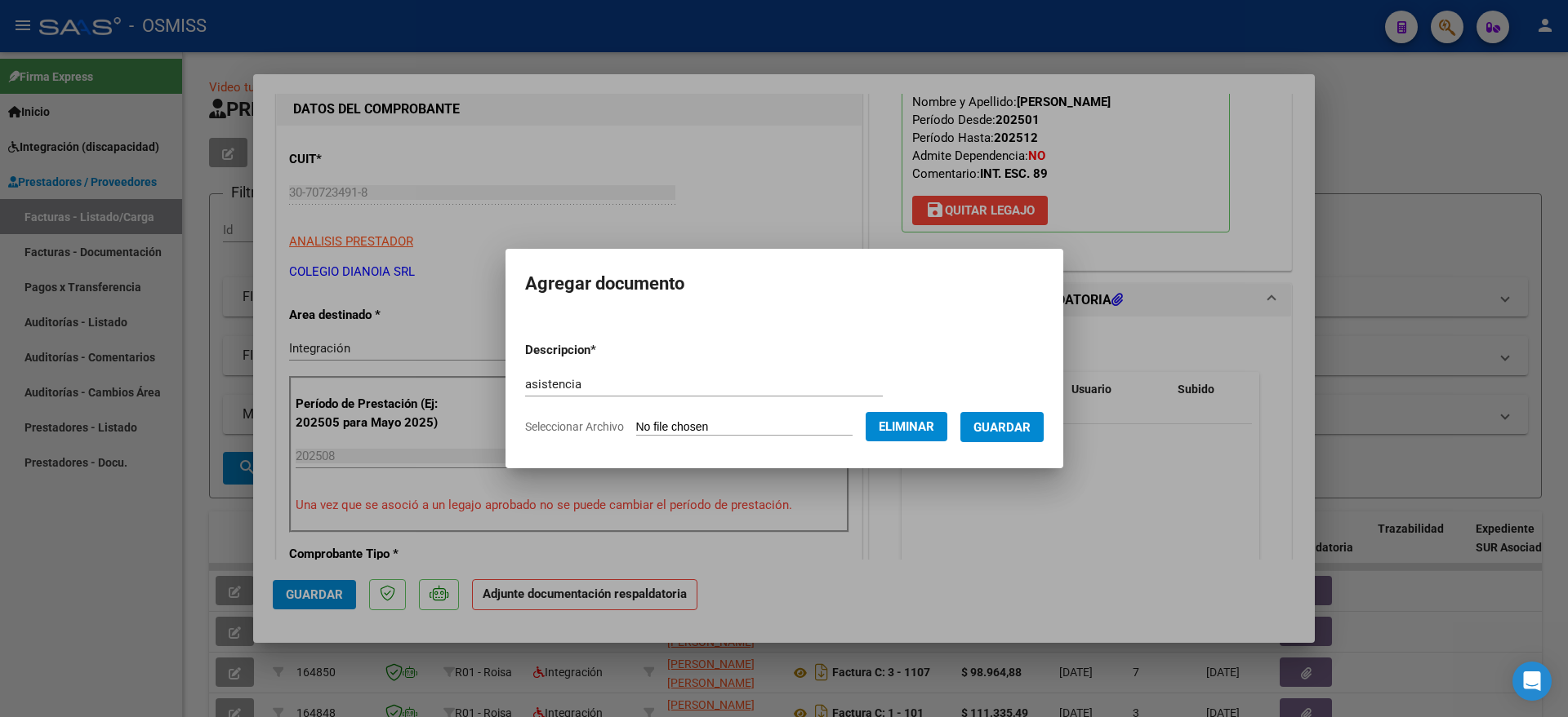
click at [1027, 429] on span "Guardar" at bounding box center [1002, 427] width 57 height 15
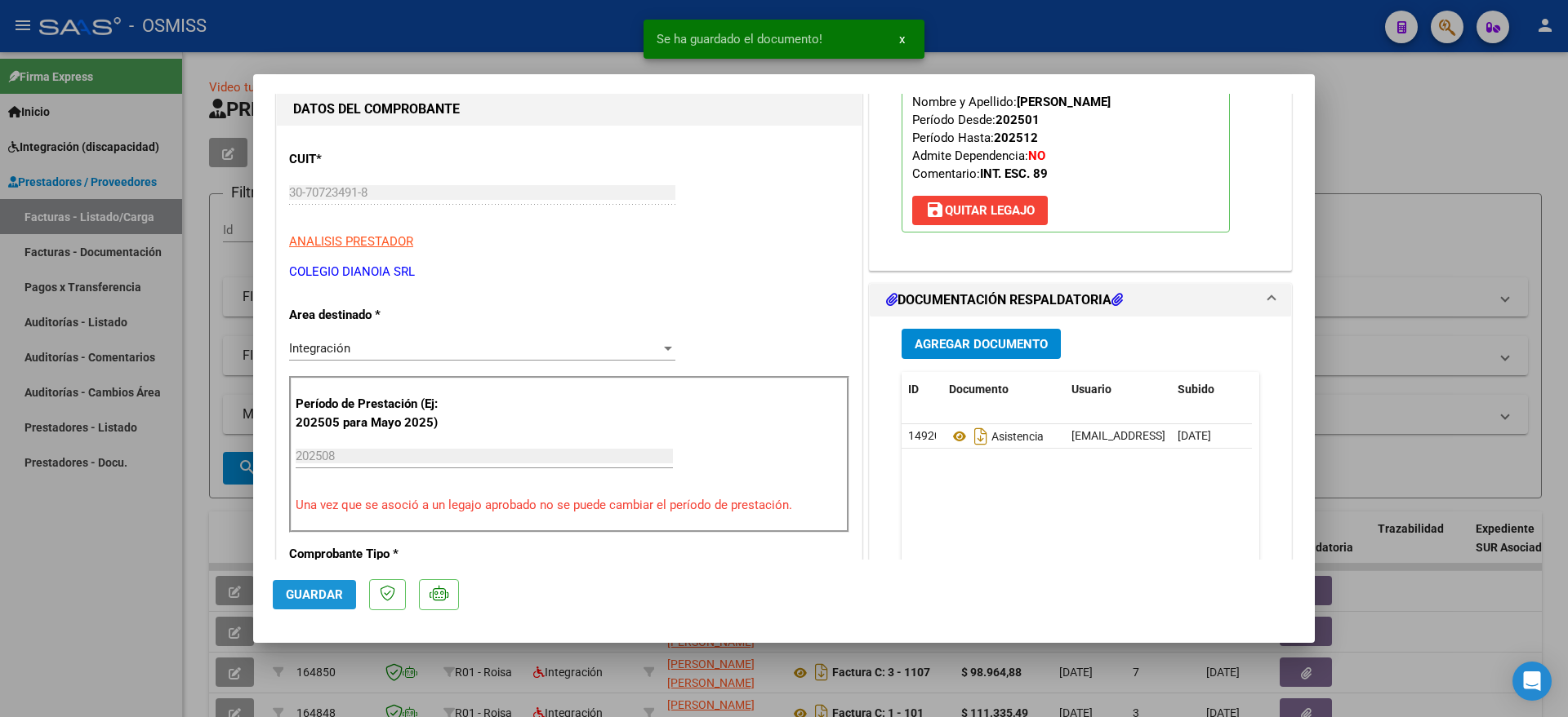
click at [289, 589] on span "Guardar" at bounding box center [315, 595] width 57 height 15
click at [2, 567] on div at bounding box center [784, 358] width 1568 height 717
type input "$ 0,00"
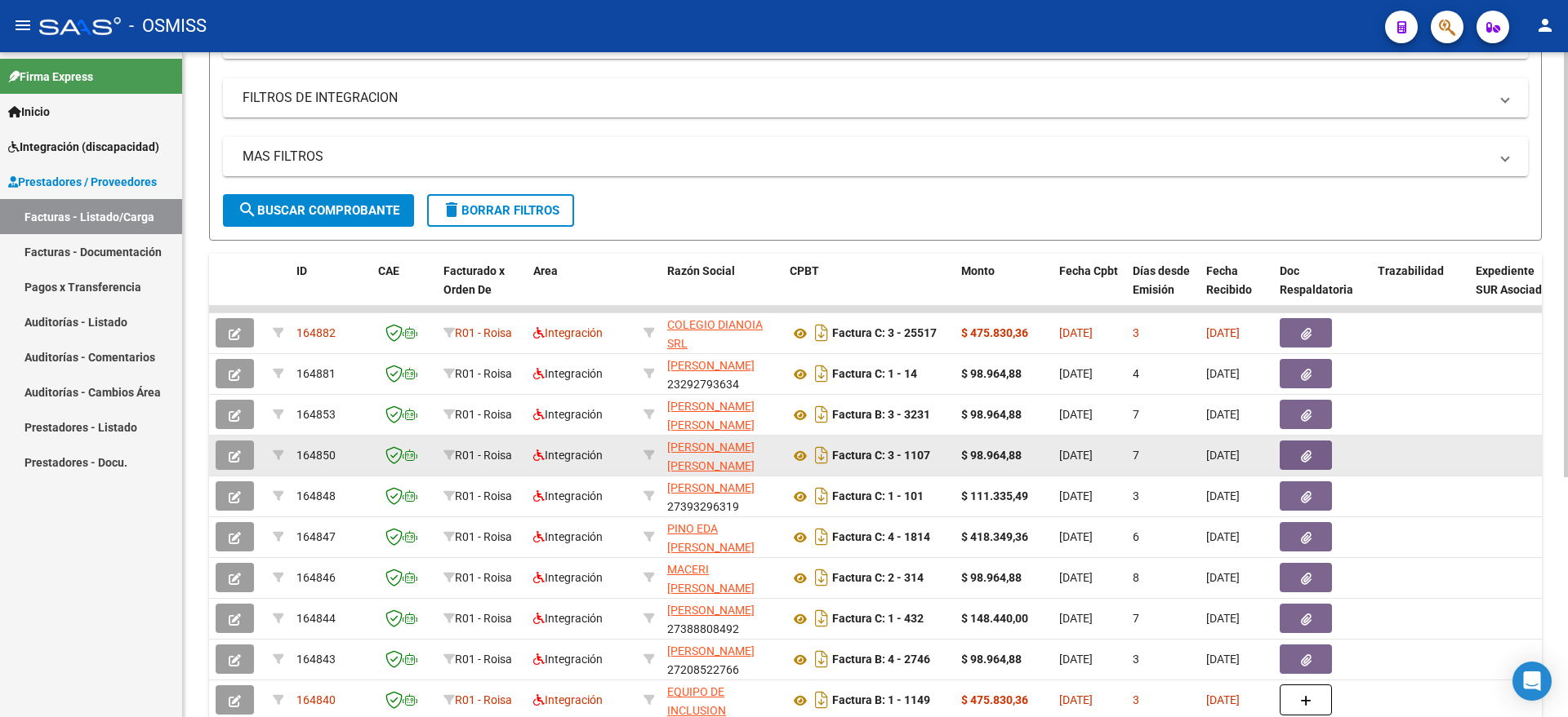
scroll to position [306, 0]
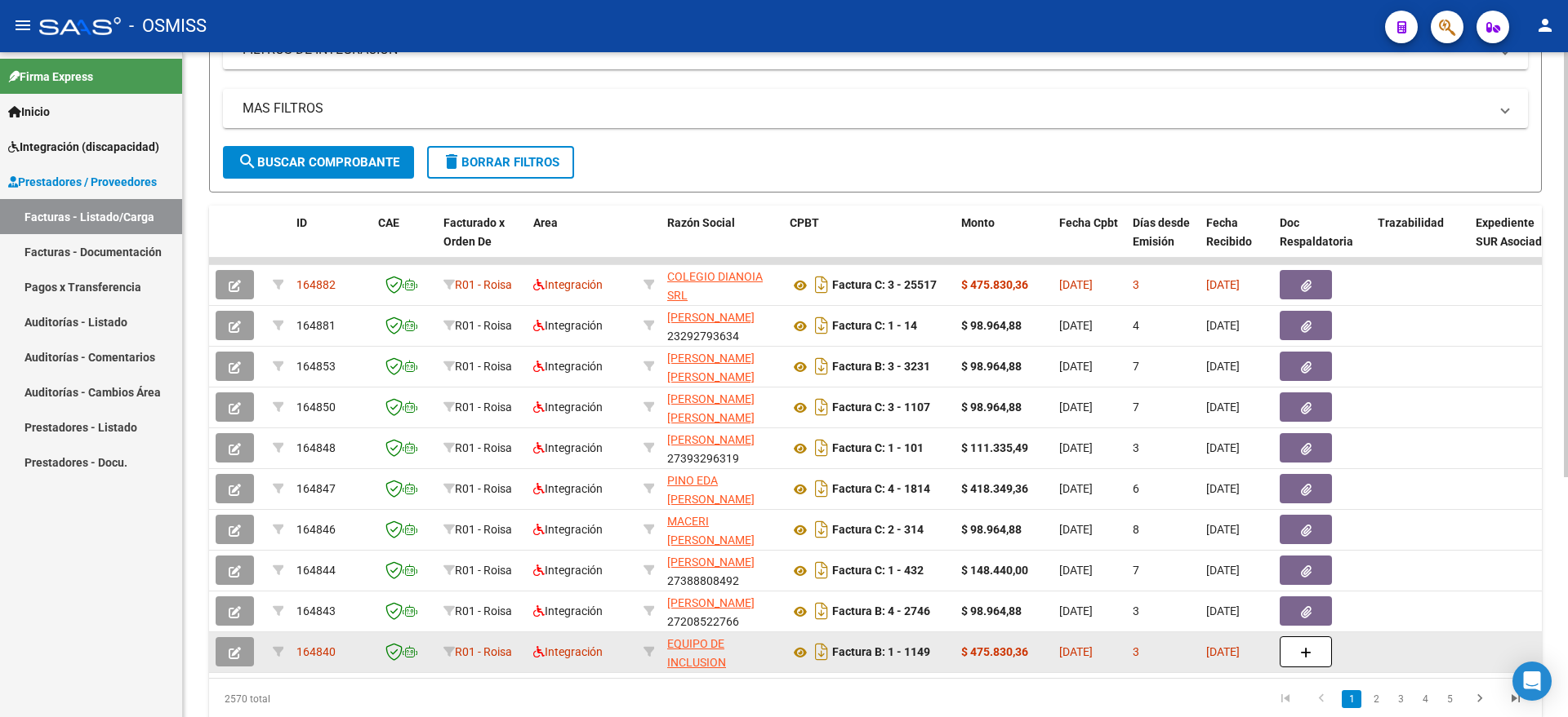
click at [252, 650] on button "button" at bounding box center [234, 652] width 38 height 30
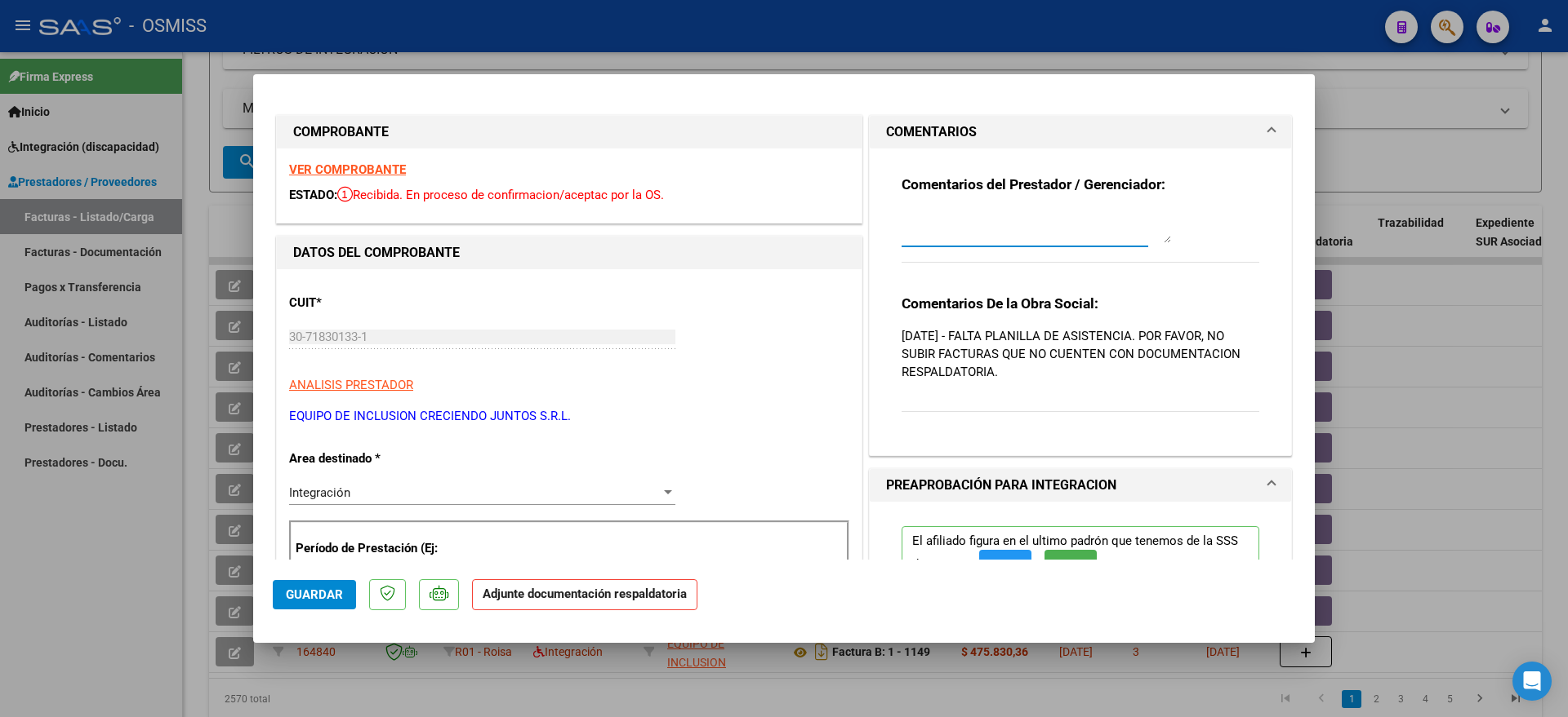
click at [951, 215] on textarea at bounding box center [1035, 226] width 269 height 33
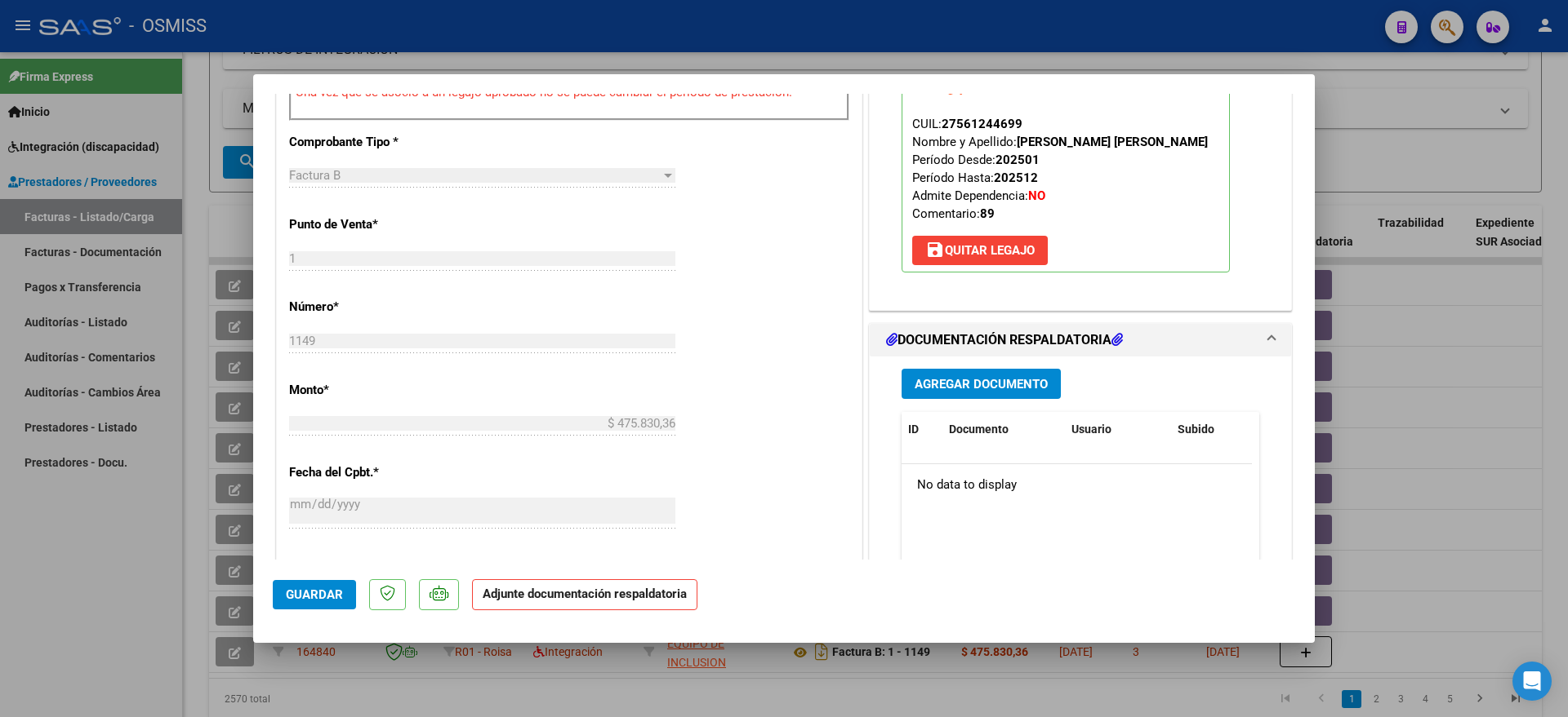
scroll to position [714, 0]
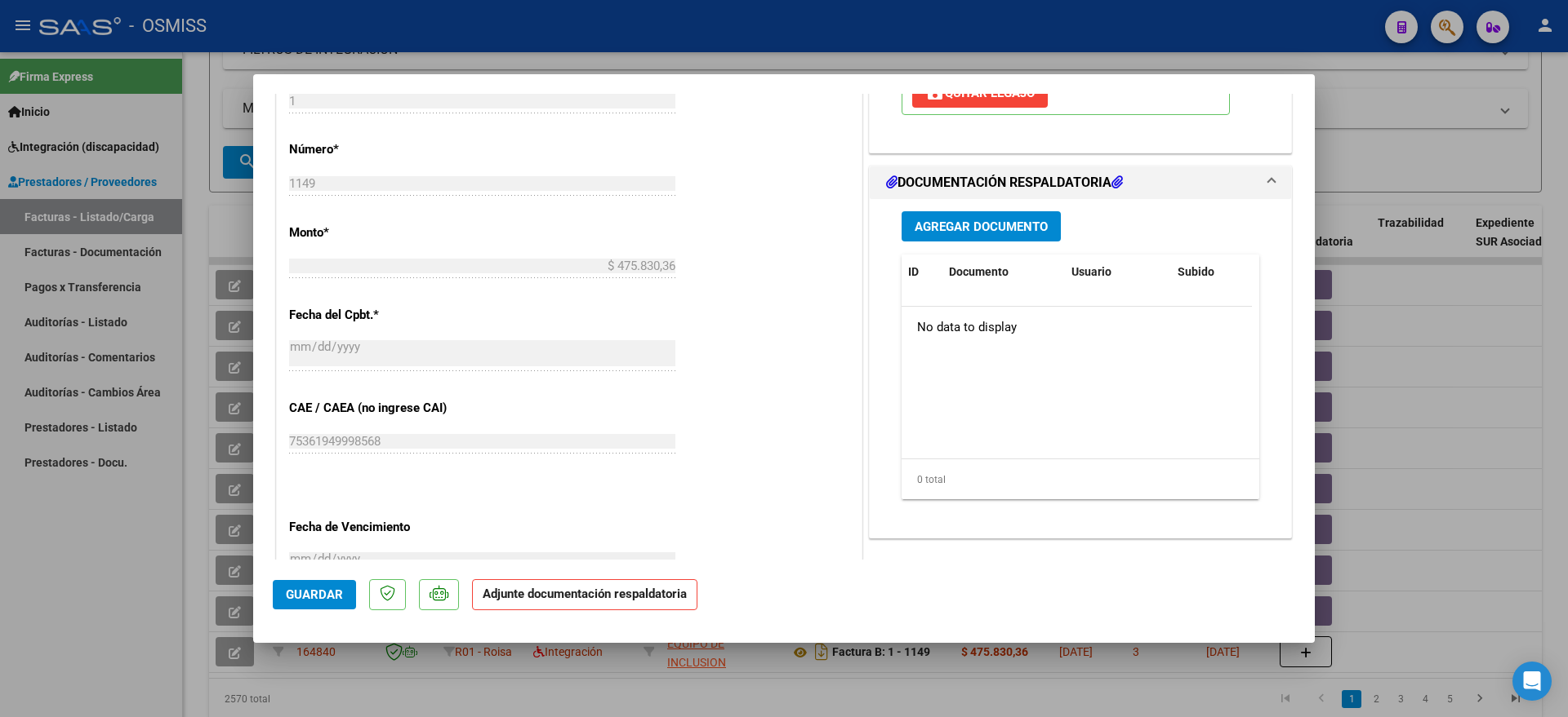
type textarea "08/09: perdon, me olvide de adjuntarla. adjunto"
click at [942, 241] on button "Agregar Documento" at bounding box center [980, 226] width 159 height 31
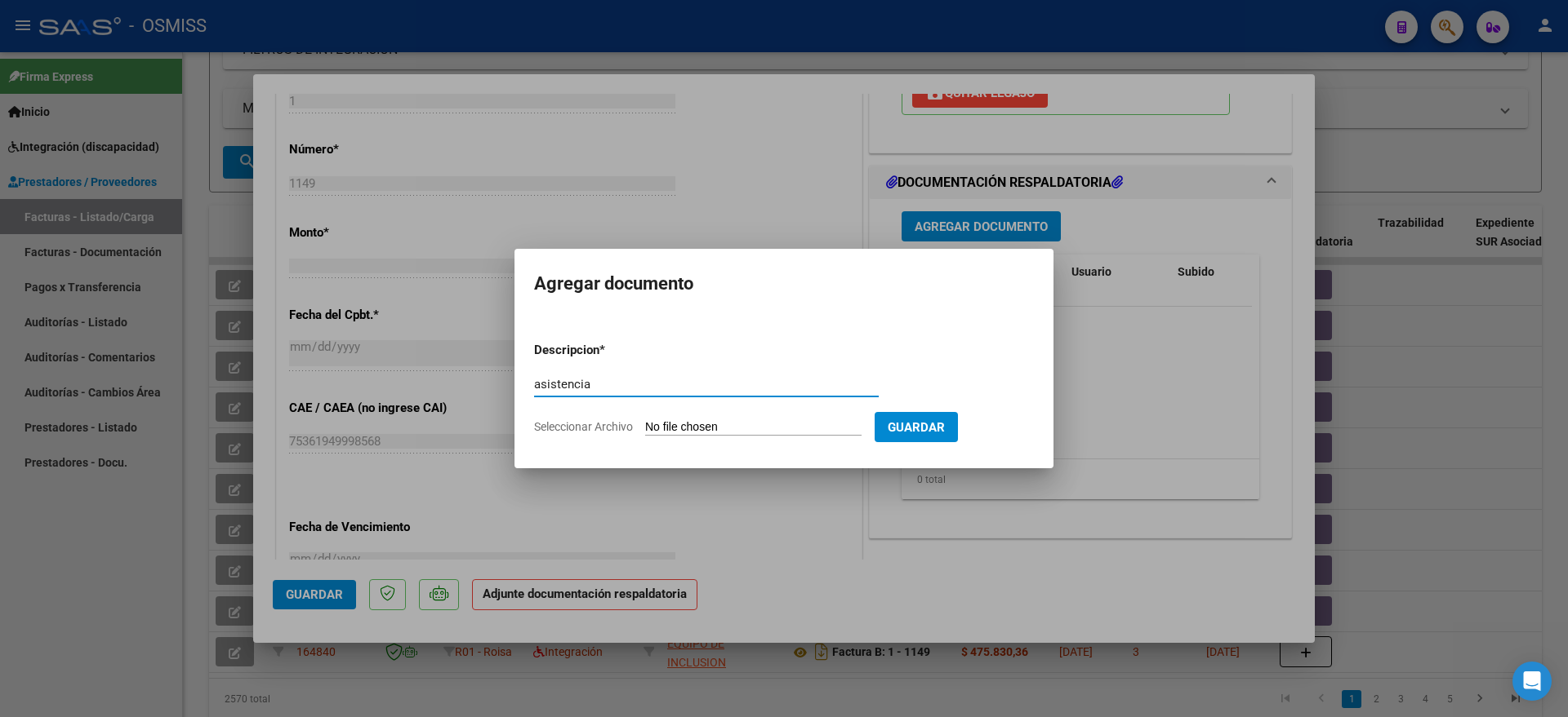
type input "asistencia"
click at [668, 420] on input "Seleccionar Archivo" at bounding box center [753, 428] width 216 height 16
type input "C:\fakepath\PLANILLA [PERSON_NAME] [PERSON_NAME].pdf"
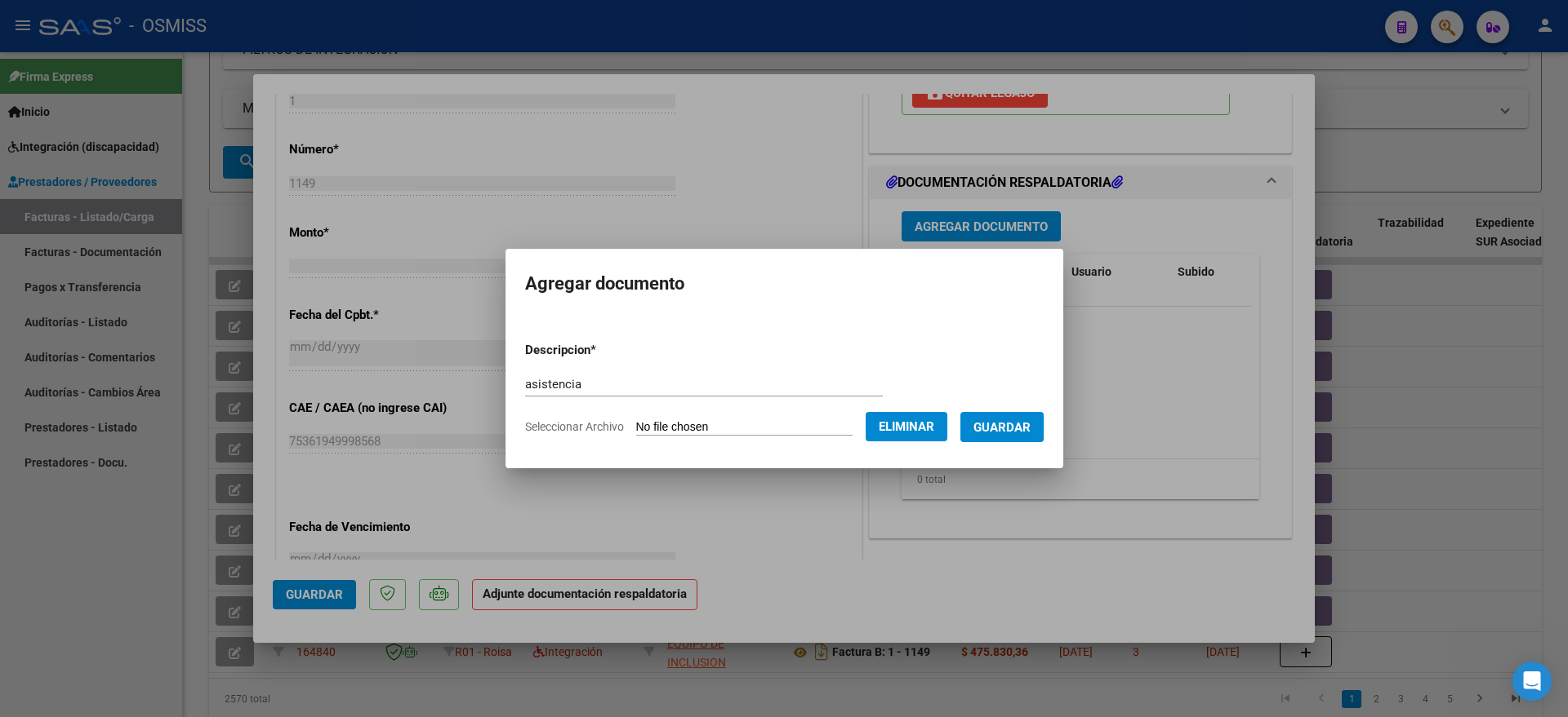
click at [1015, 409] on form "Descripcion * asistencia Escriba aquí una descripcion Seleccionar Archivo Elimi…" at bounding box center [784, 388] width 518 height 119
click at [1002, 433] on span "Guardar" at bounding box center [1002, 427] width 57 height 15
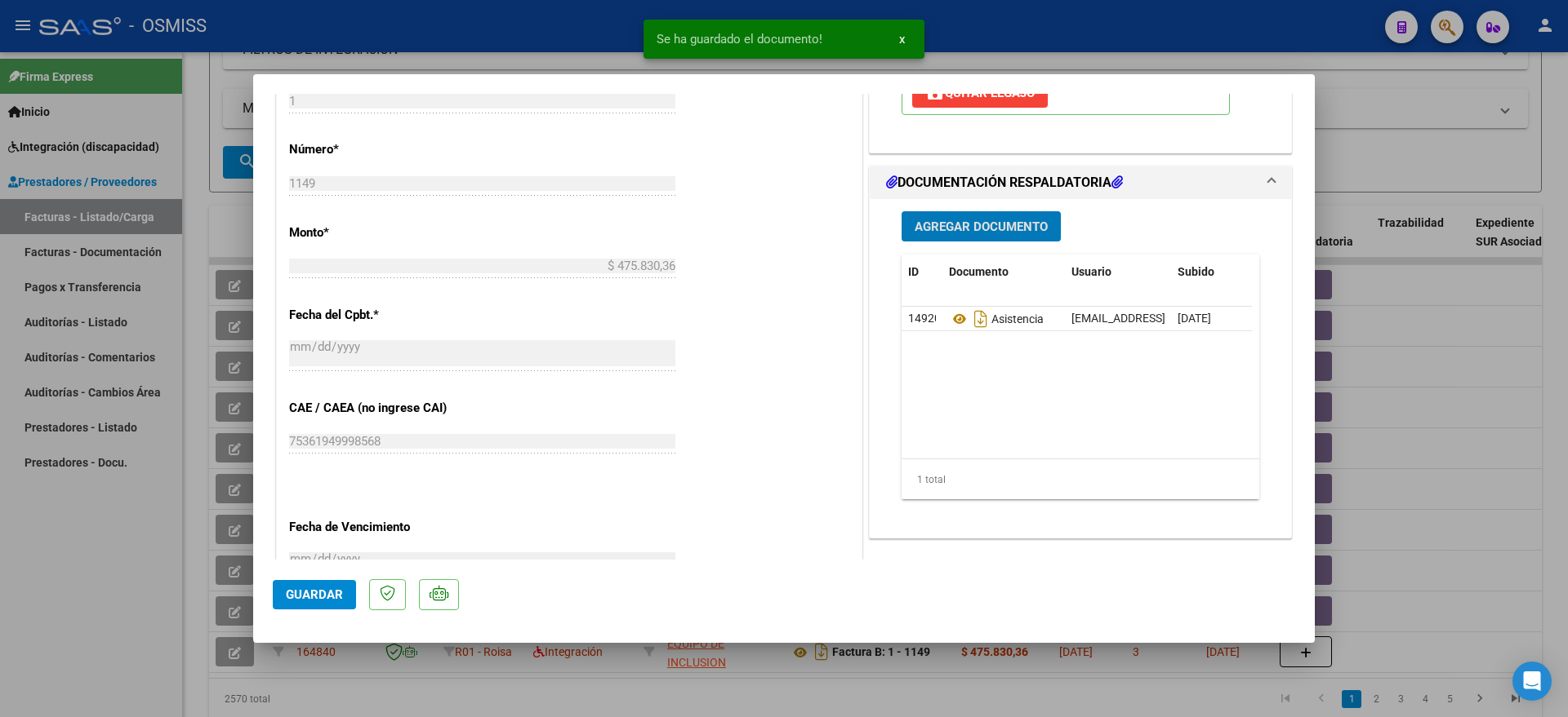
click at [299, 584] on button "Guardar" at bounding box center [314, 595] width 83 height 30
click at [93, 583] on div at bounding box center [784, 358] width 1568 height 717
type input "$ 0,00"
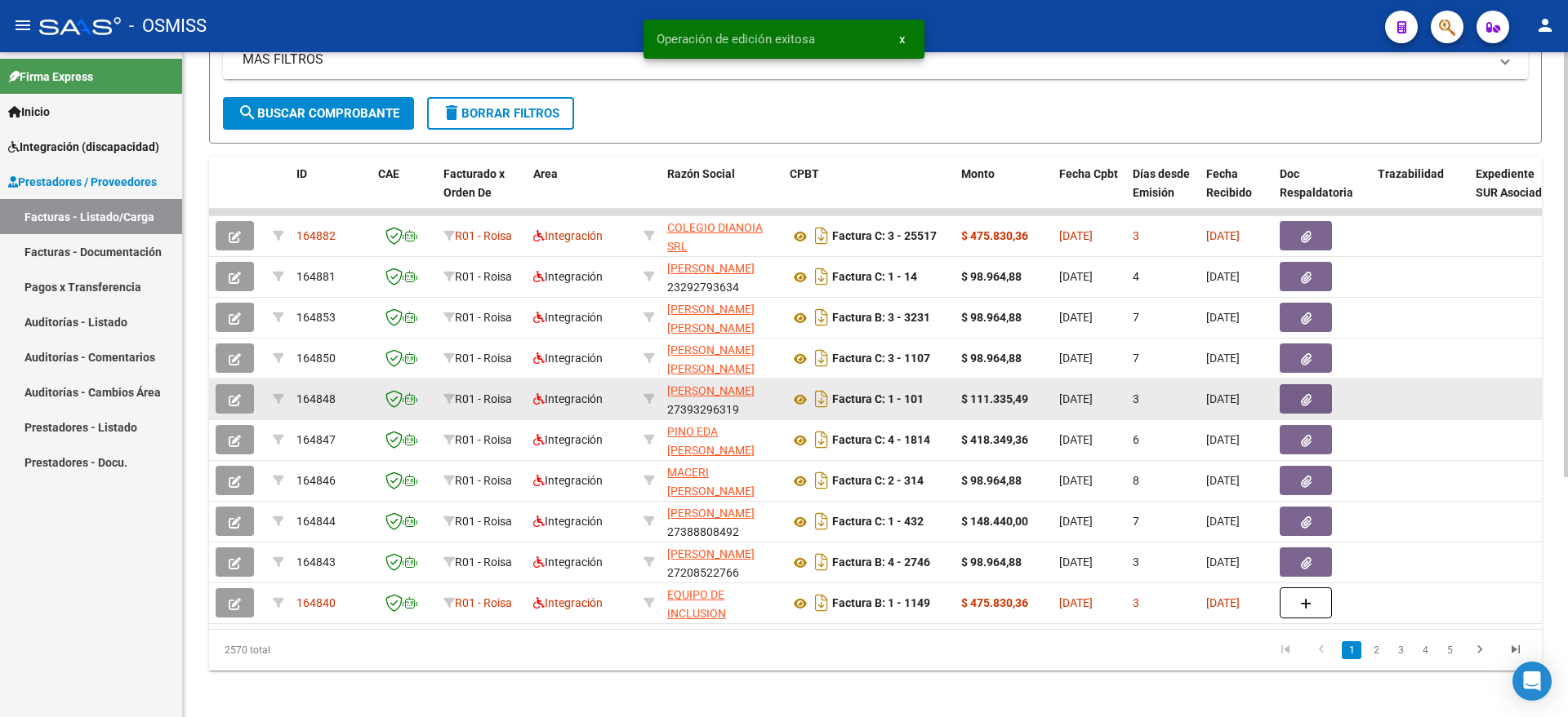
scroll to position [376, 0]
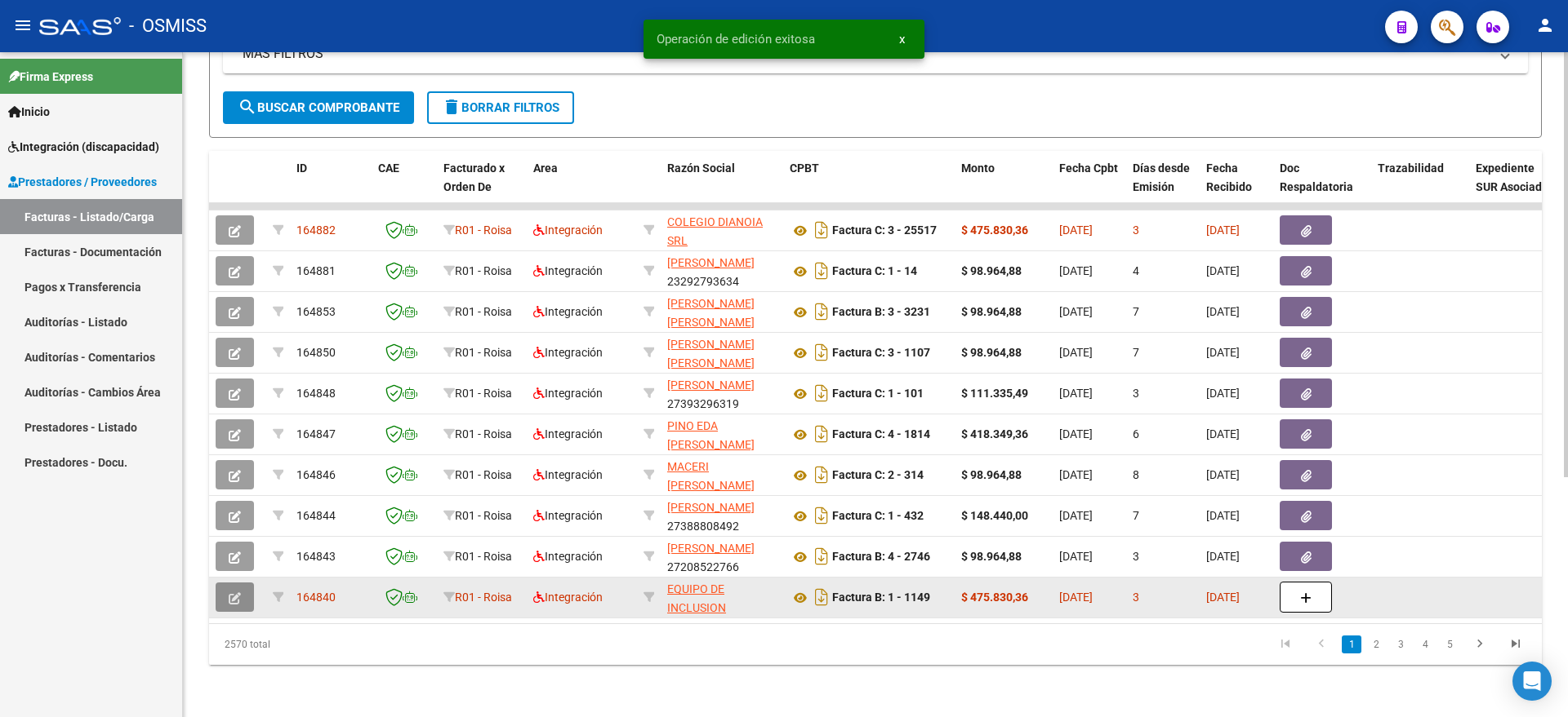
click at [230, 593] on icon "button" at bounding box center [235, 599] width 12 height 12
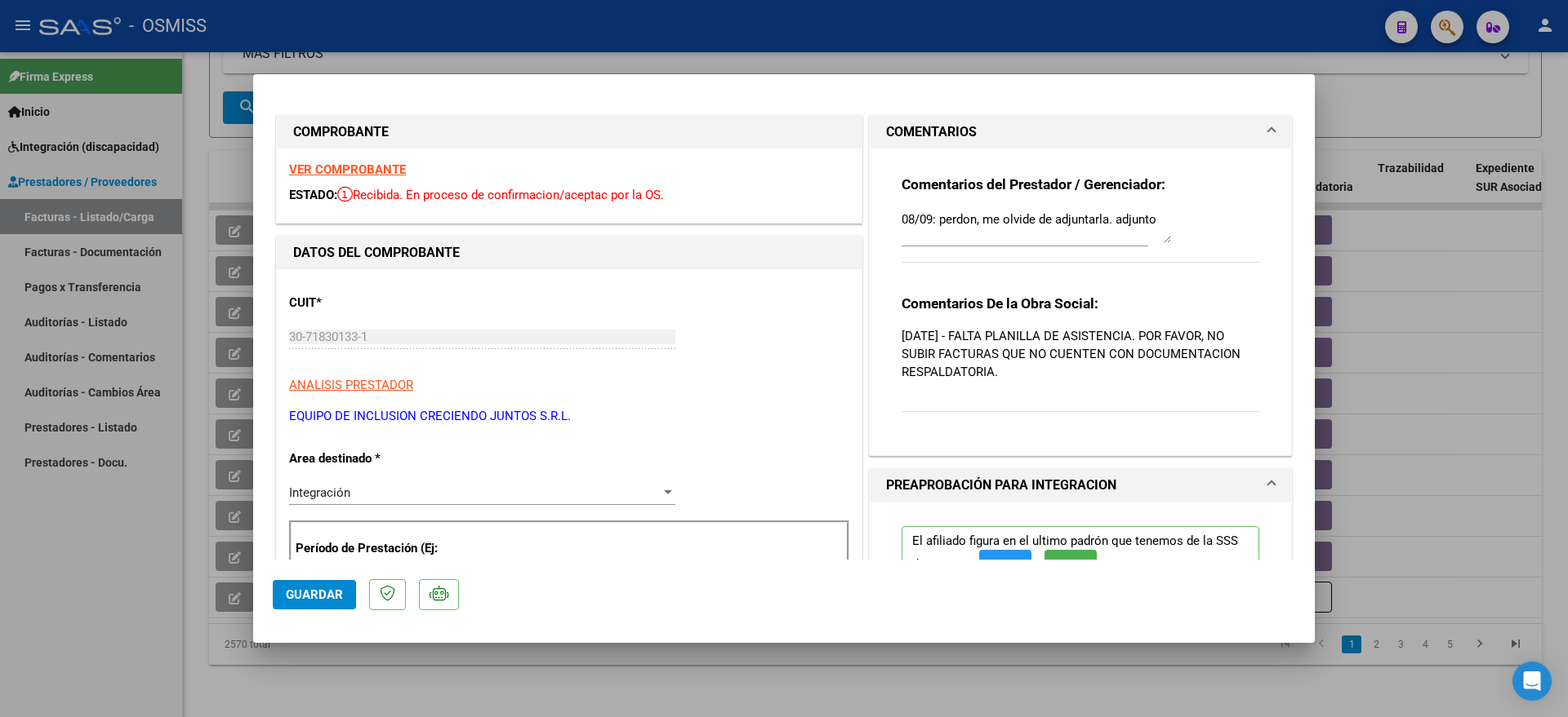
click at [134, 566] on div at bounding box center [784, 358] width 1568 height 717
type input "$ 0,00"
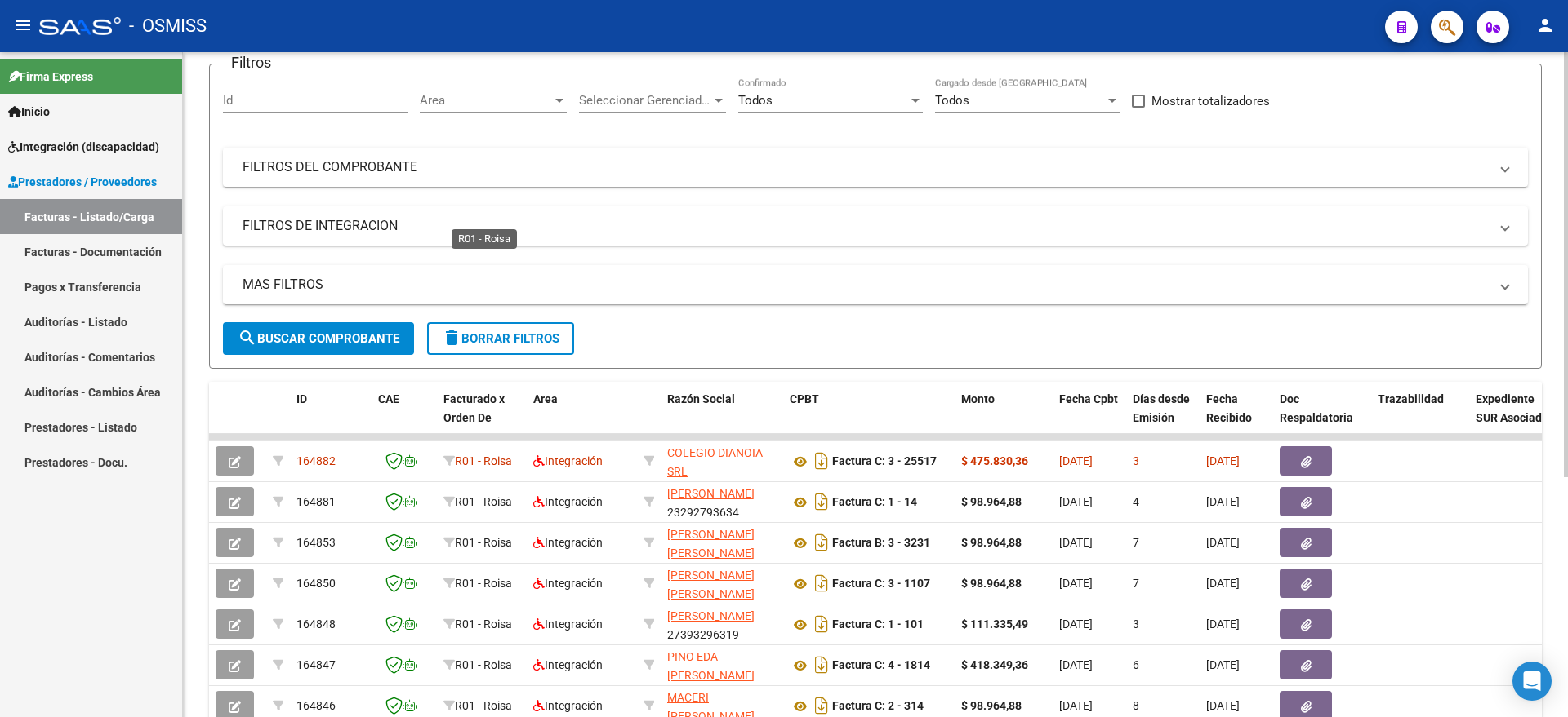
scroll to position [0, 0]
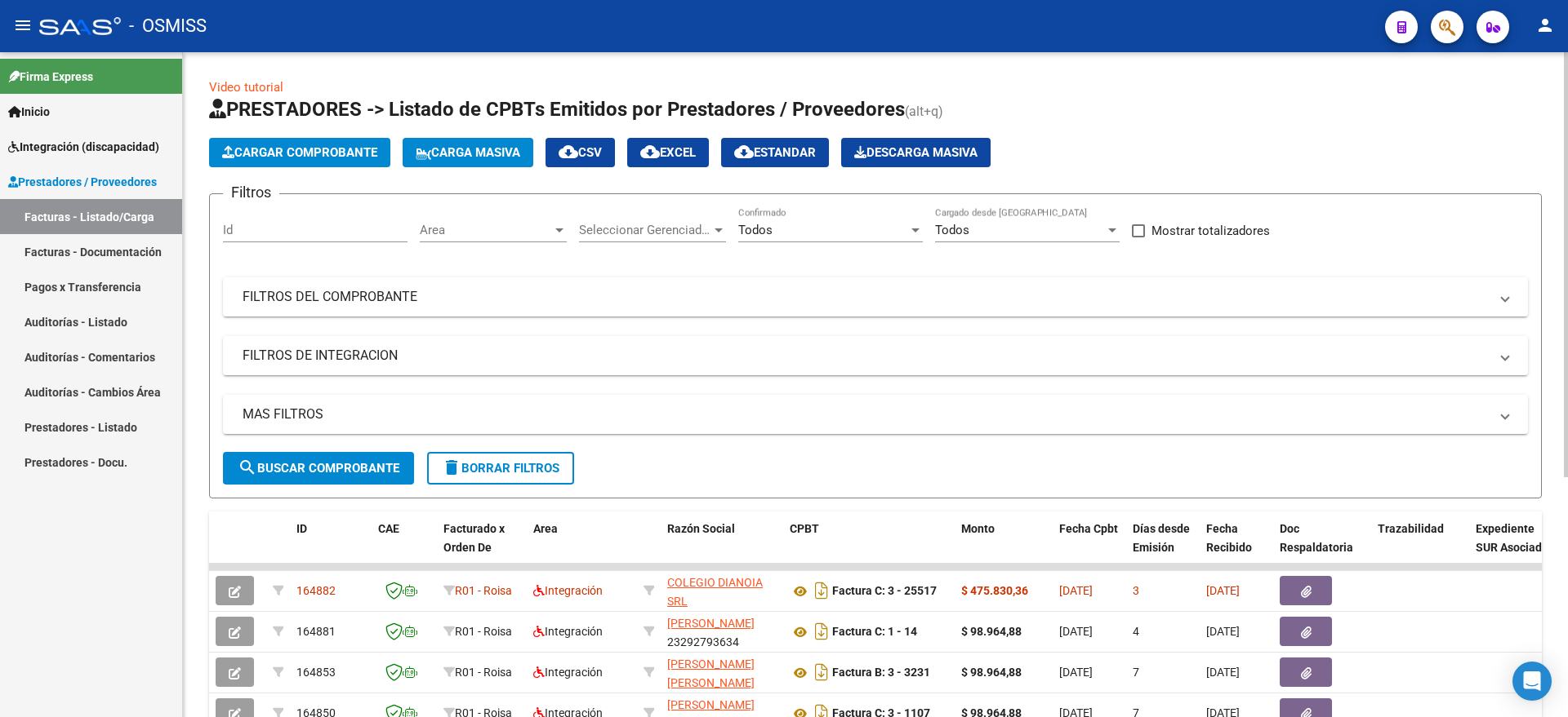
click at [306, 147] on span "Cargar Comprobante" at bounding box center [299, 152] width 155 height 15
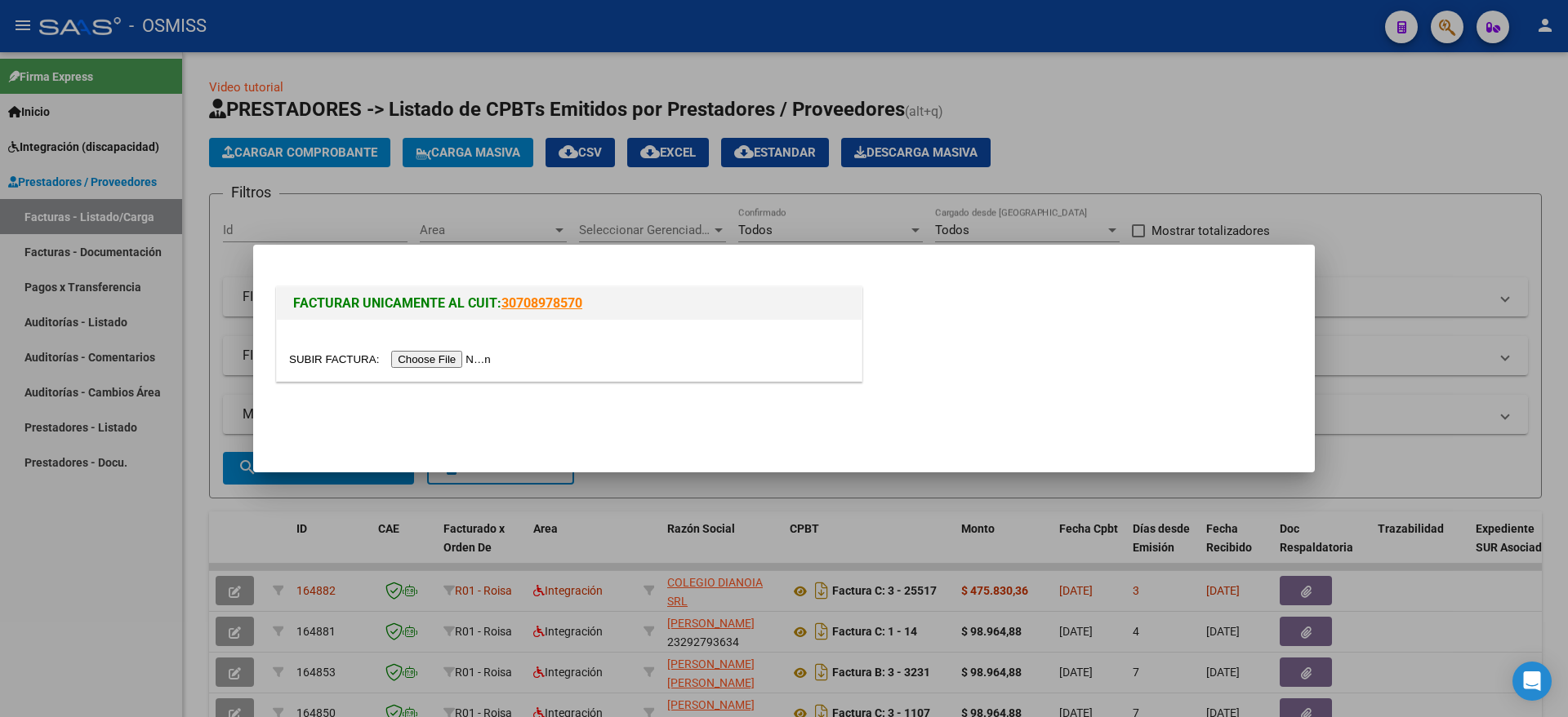
click at [459, 358] on input "file" at bounding box center [392, 359] width 206 height 17
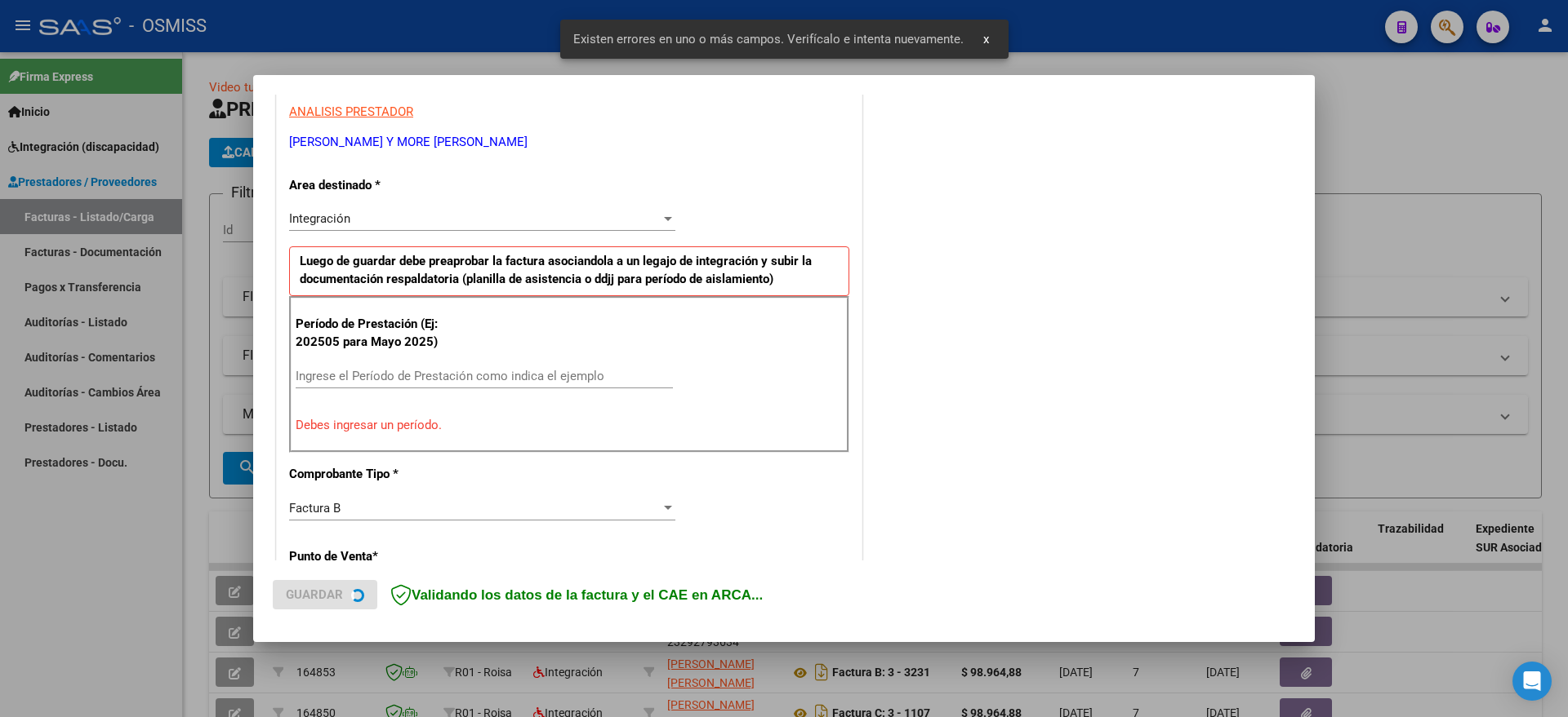
scroll to position [335, 0]
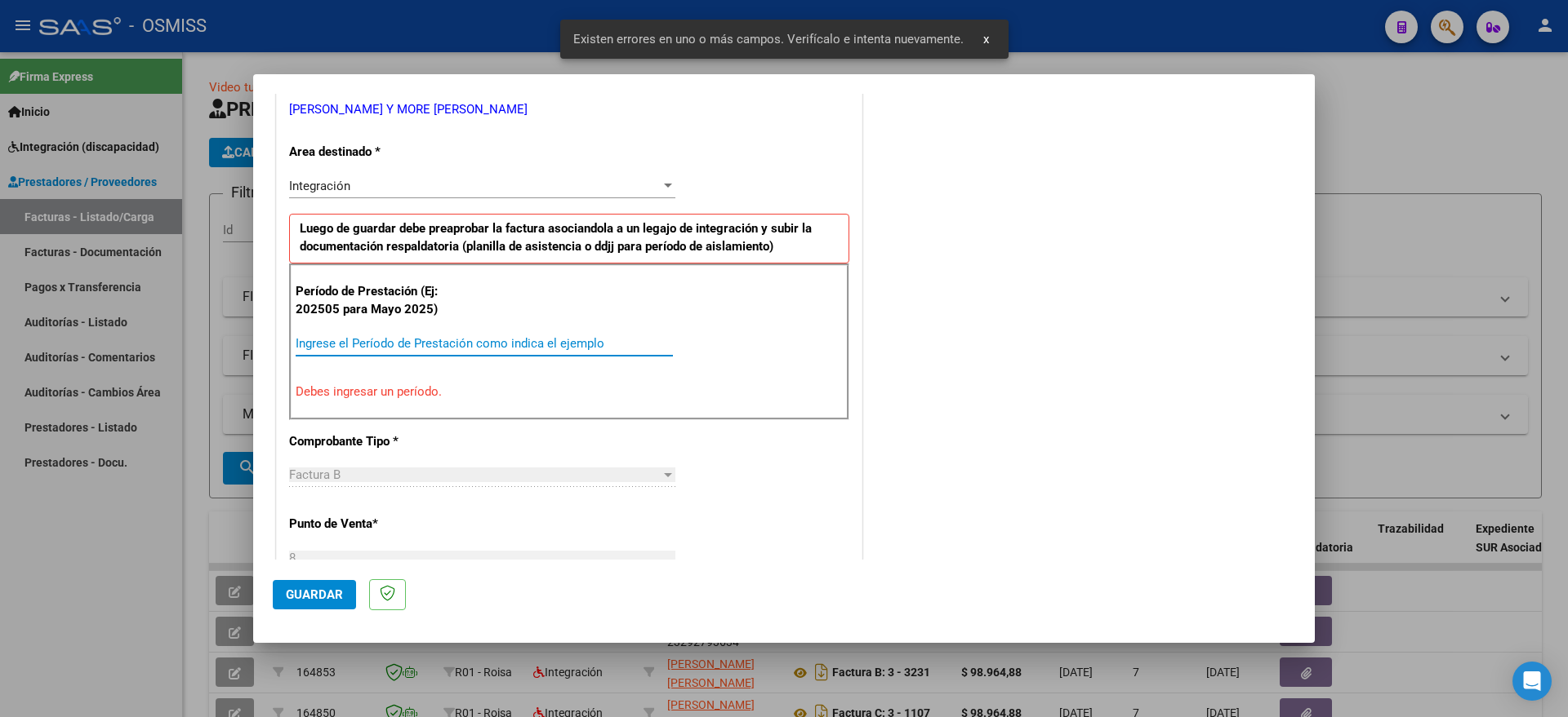
click at [426, 337] on input "Ingrese el Período de Prestación como indica el ejemplo" at bounding box center [485, 343] width 377 height 15
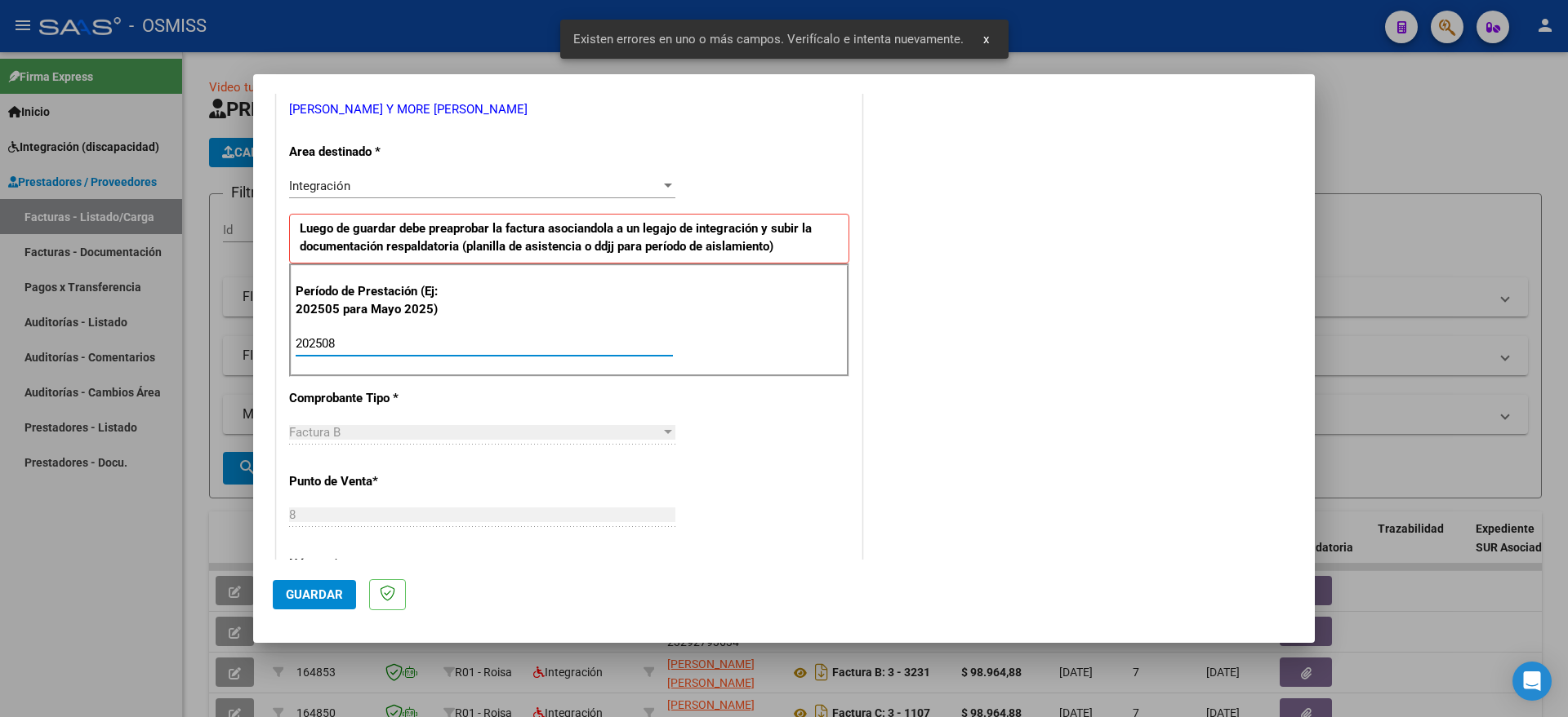
type input "202508"
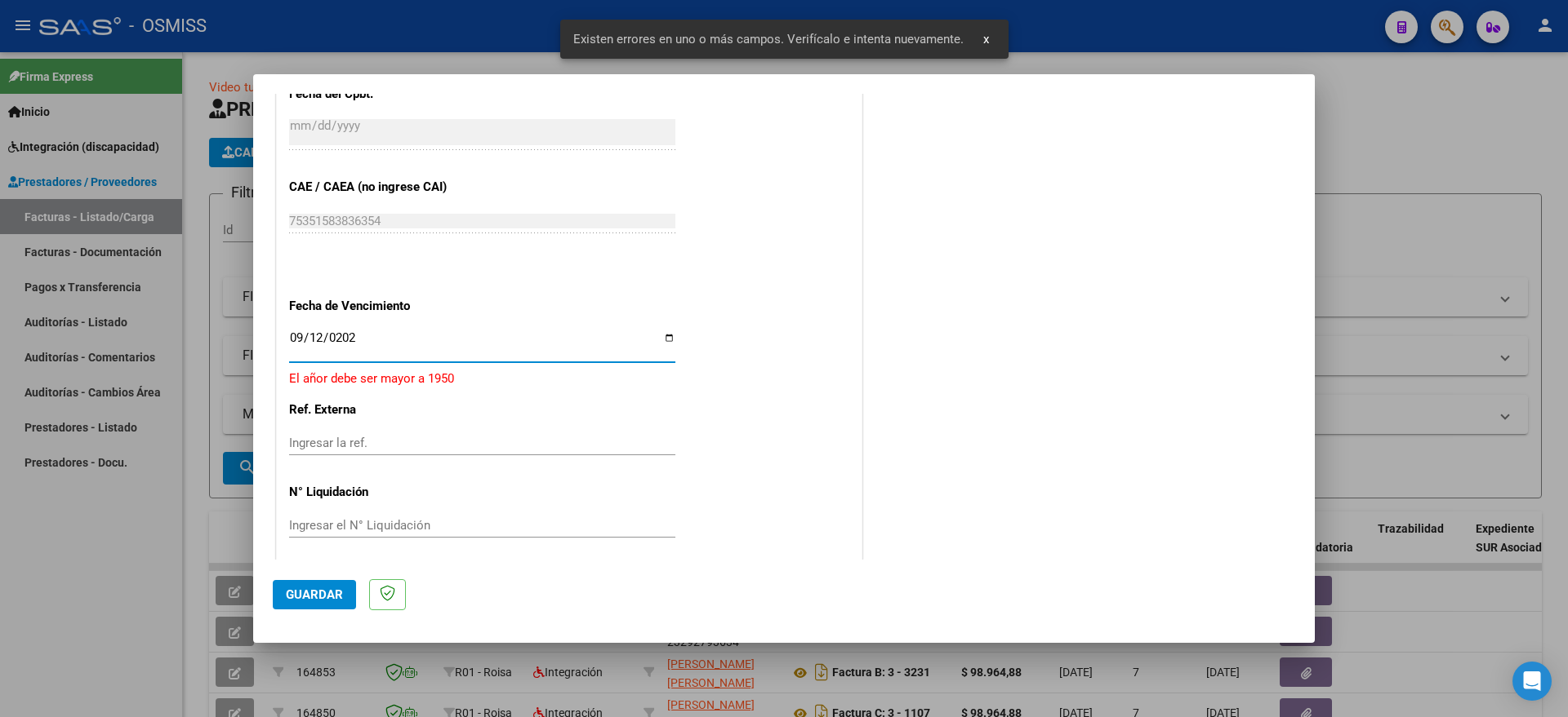
type input "[DATE]"
click at [324, 609] on mat-dialog-actions "Guardar" at bounding box center [784, 592] width 1022 height 64
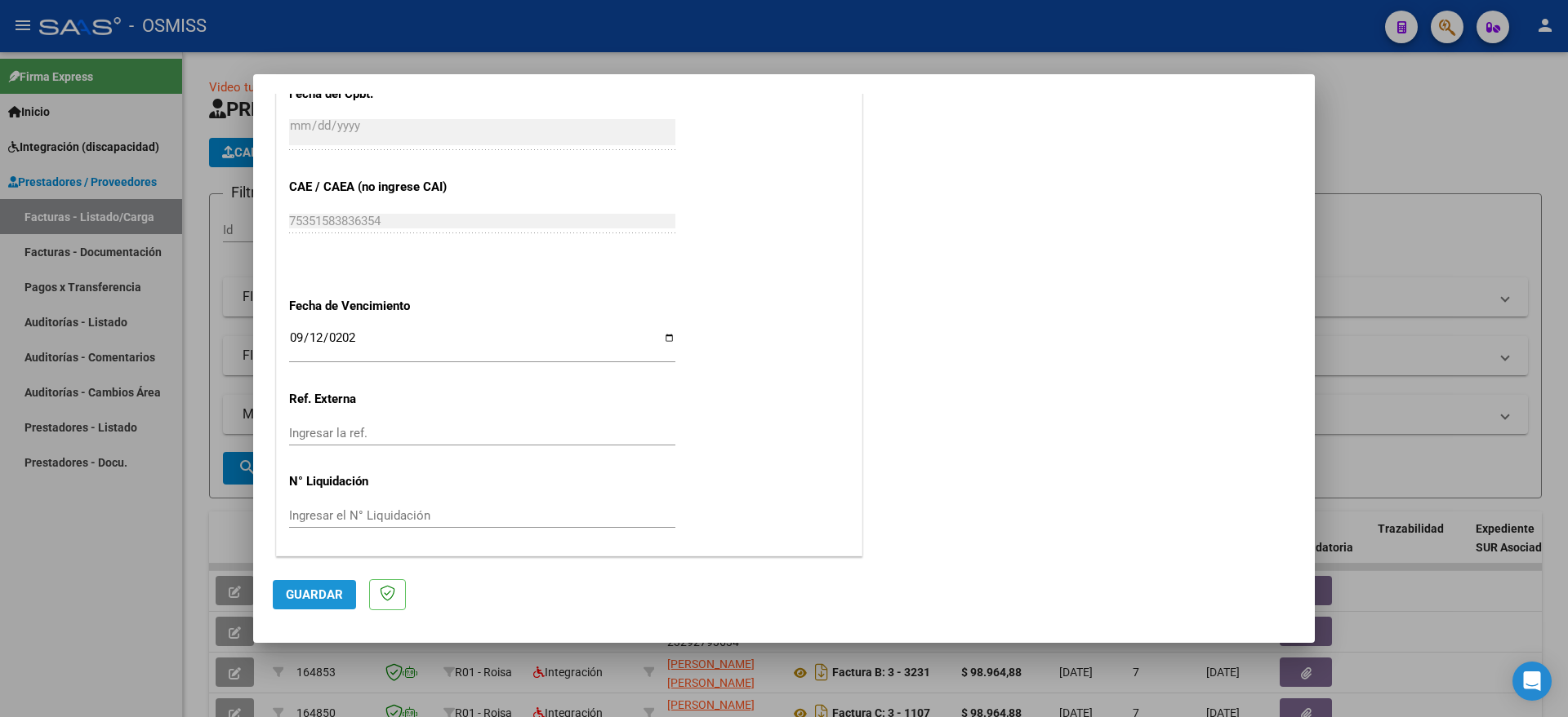
click at [328, 590] on span "Guardar" at bounding box center [315, 595] width 57 height 15
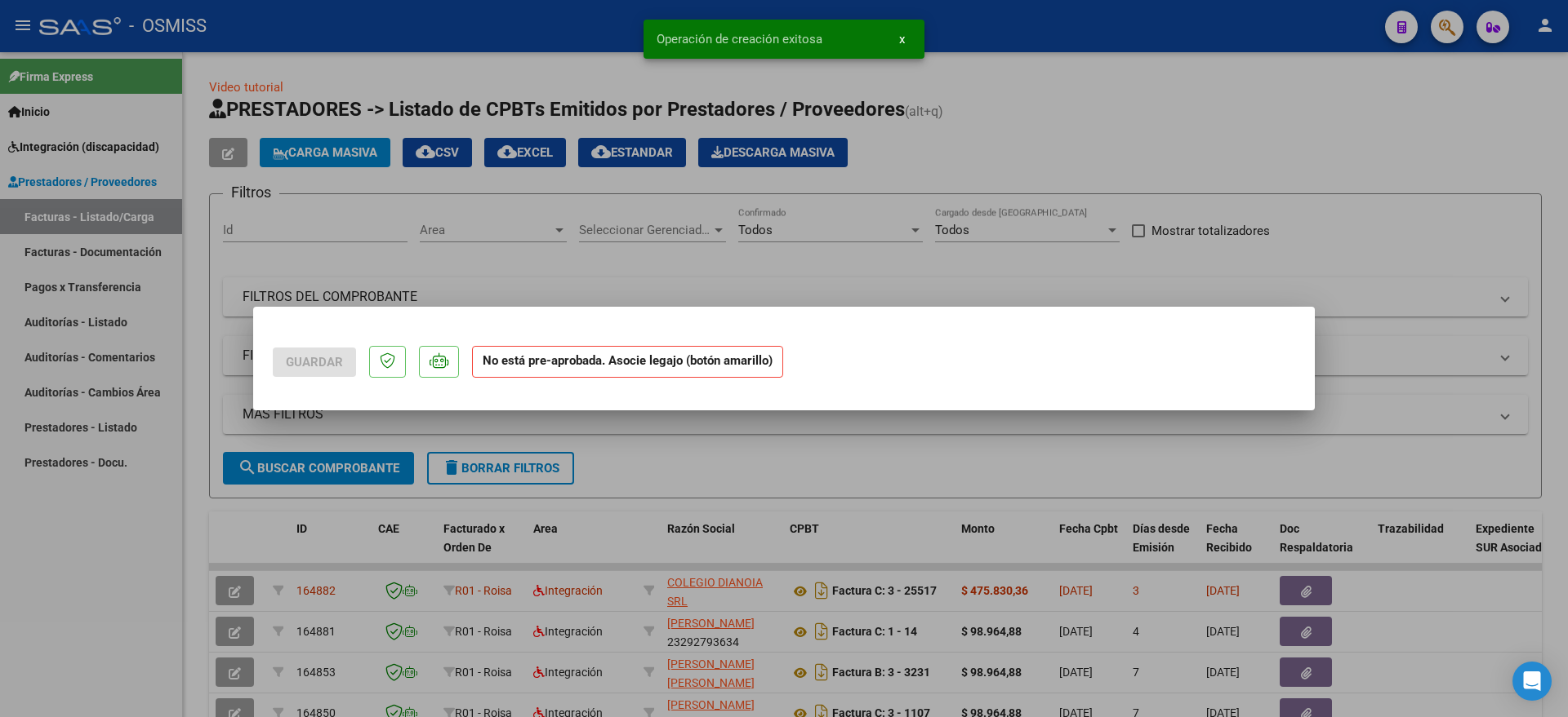
scroll to position [0, 0]
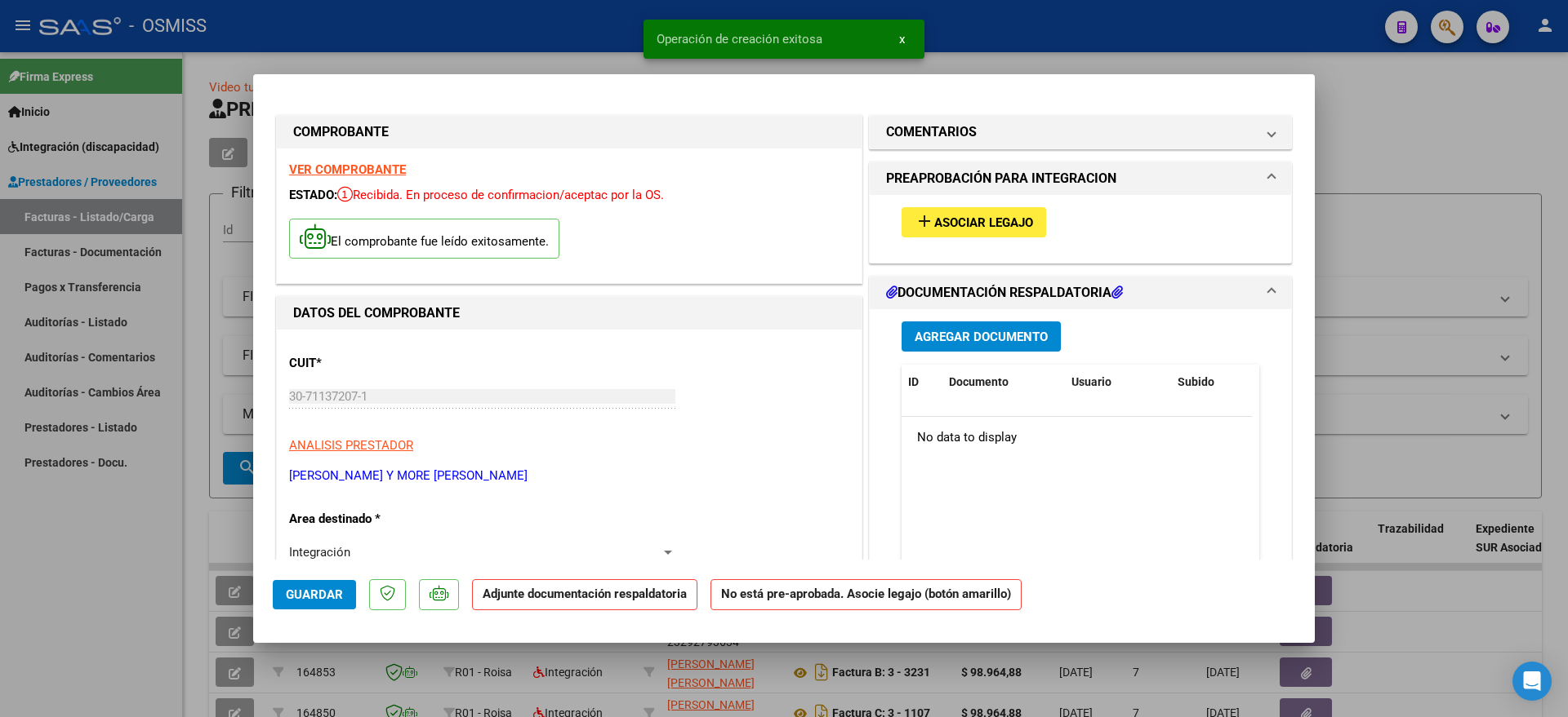
click at [934, 228] on span "Asociar Legajo" at bounding box center [984, 222] width 99 height 15
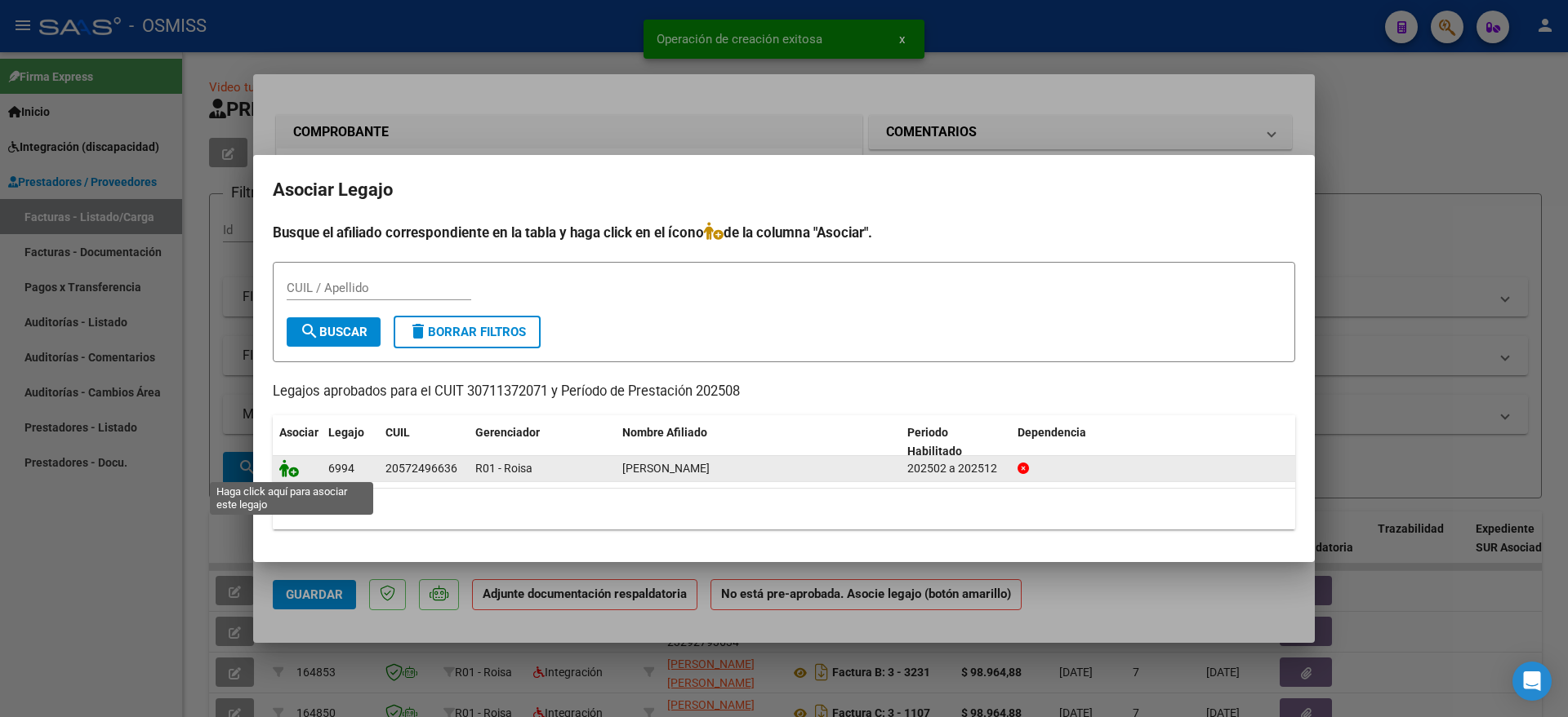
click at [291, 467] on icon at bounding box center [289, 468] width 20 height 18
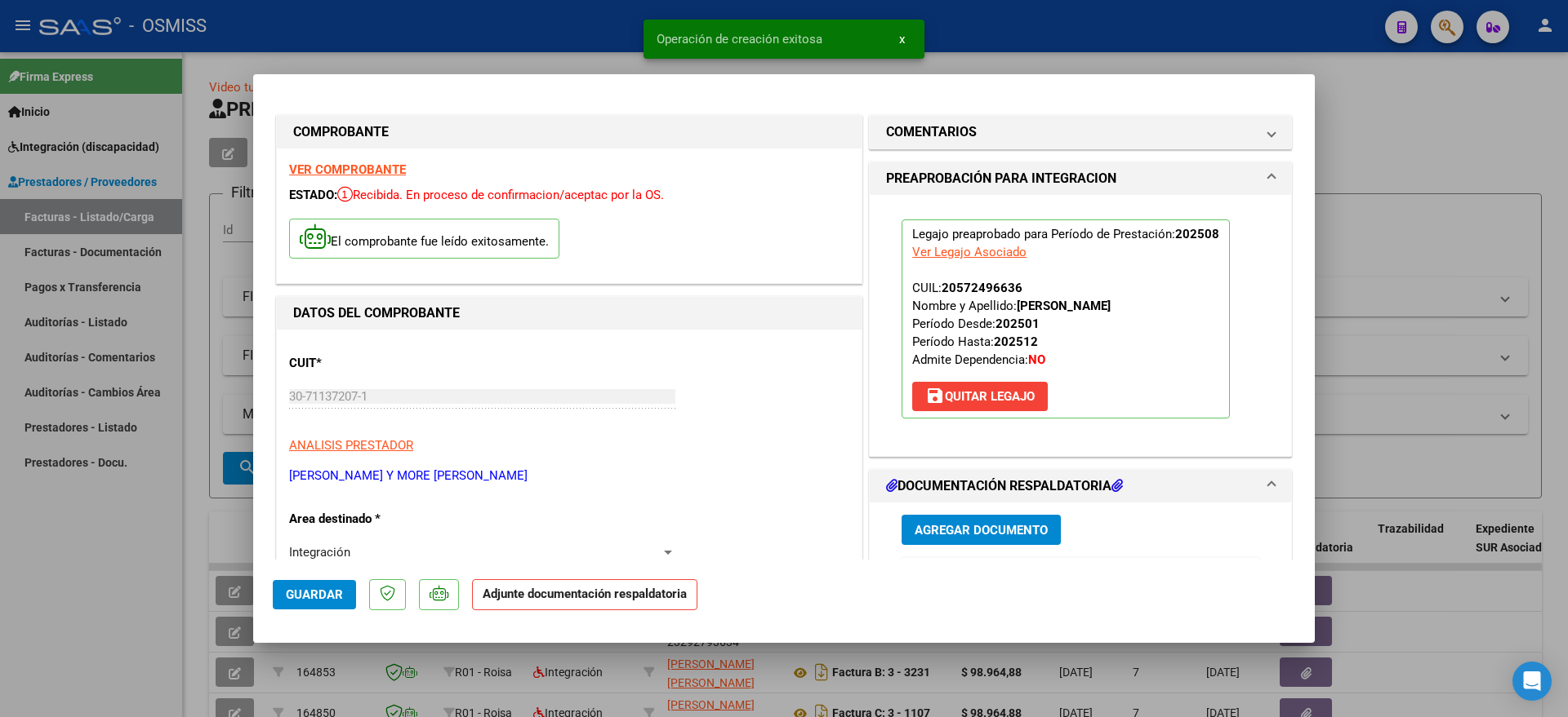
scroll to position [204, 0]
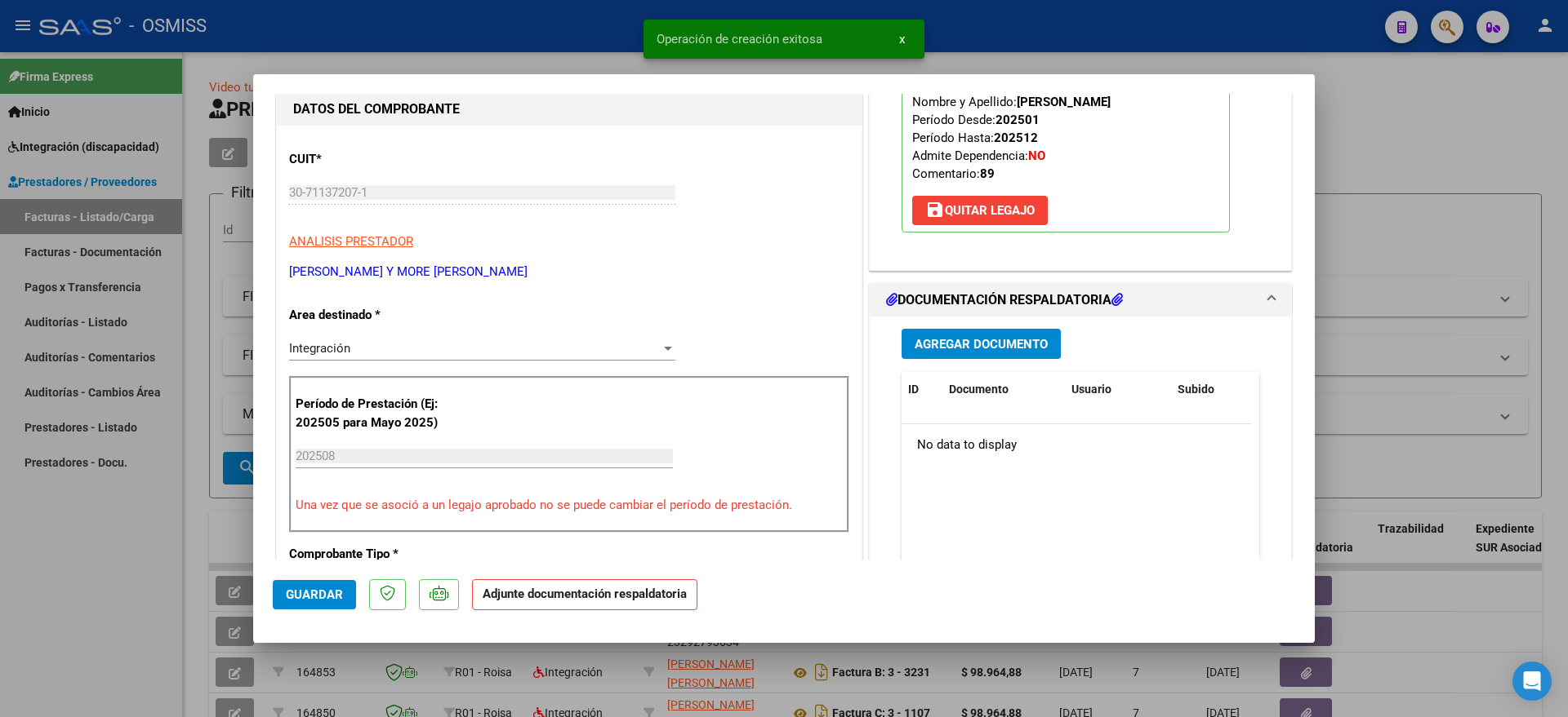
click at [972, 345] on span "Agregar Documento" at bounding box center [981, 344] width 133 height 15
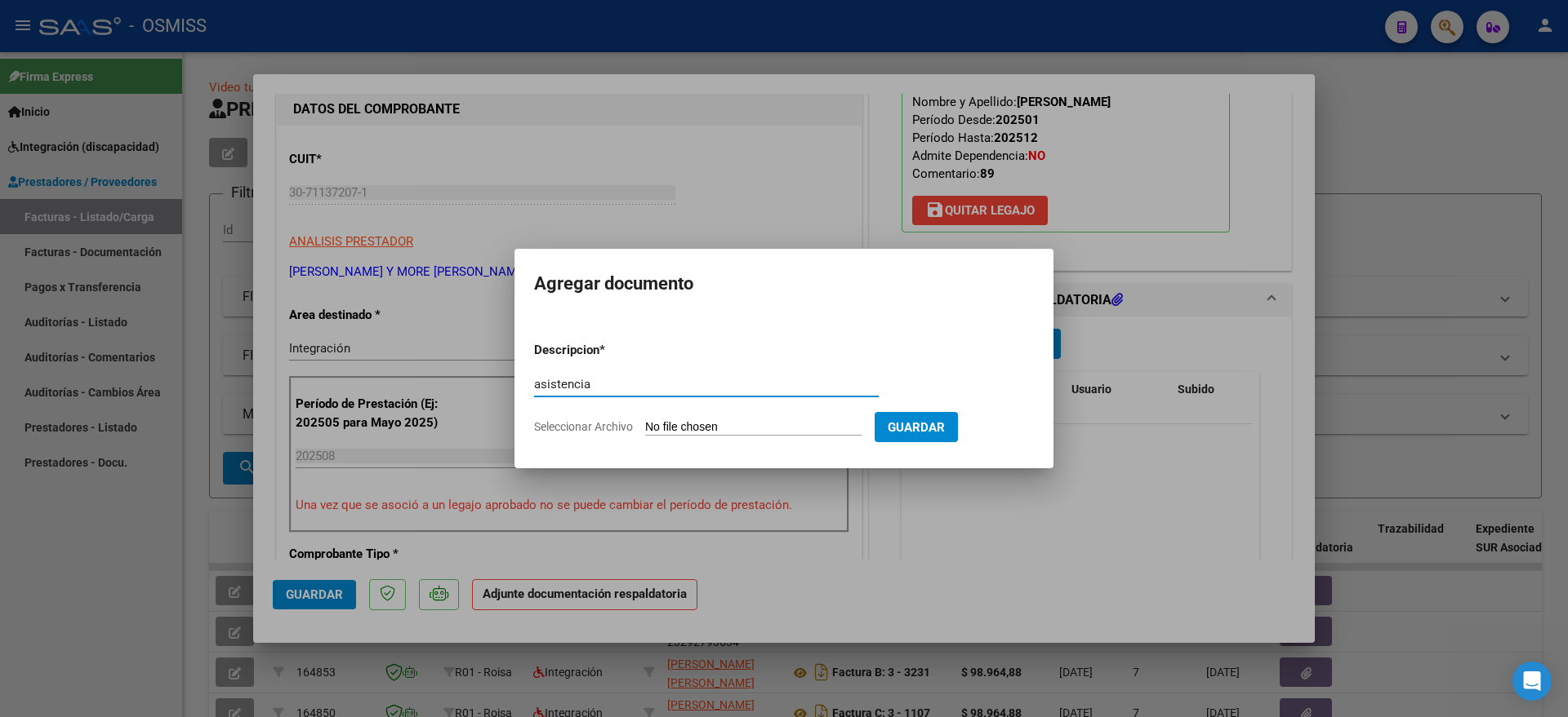
type input "asistencia"
click at [731, 430] on input "Seleccionar Archivo" at bounding box center [753, 428] width 216 height 16
type input "C:\fakepath\[PERSON_NAME] PLANILLA AGOS.pdf"
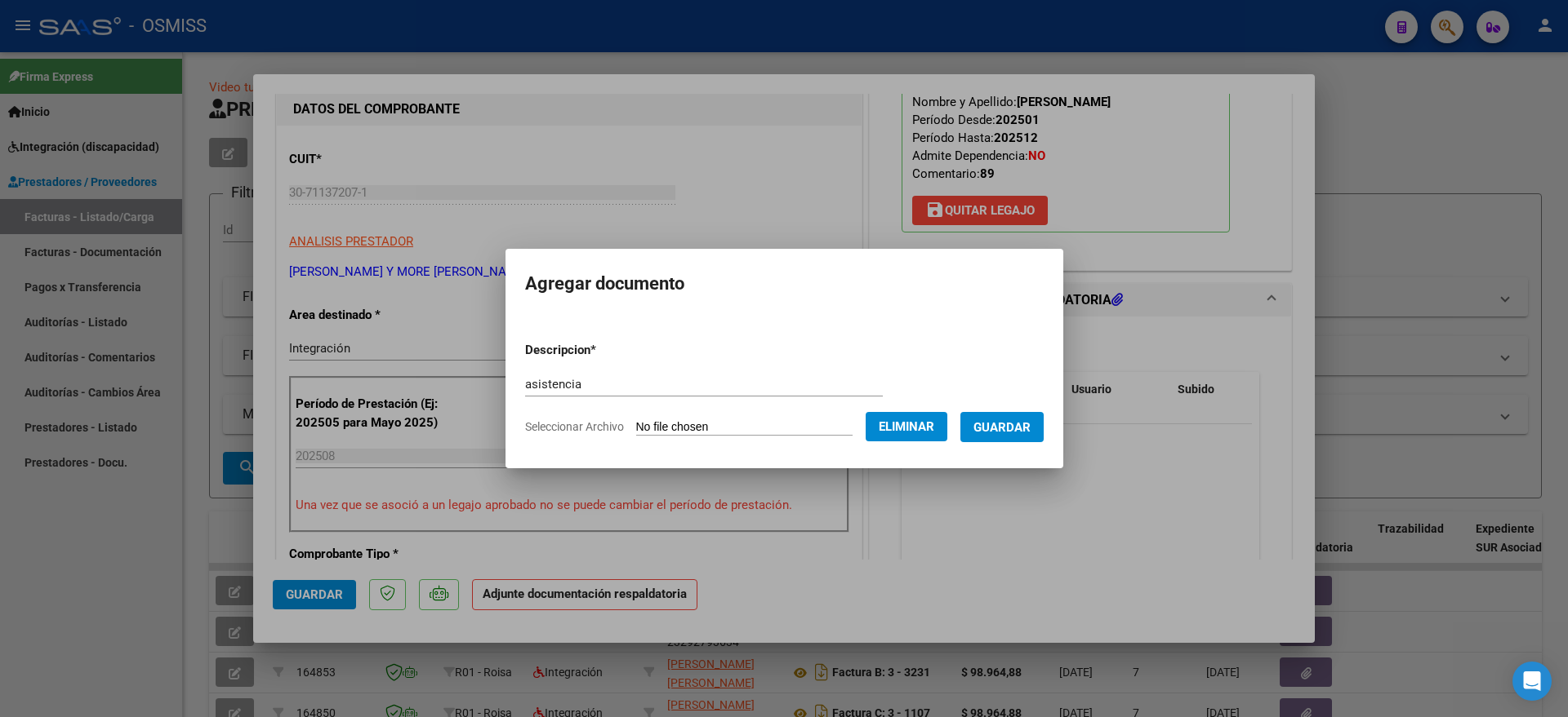
click at [1027, 427] on span "Guardar" at bounding box center [1002, 427] width 57 height 15
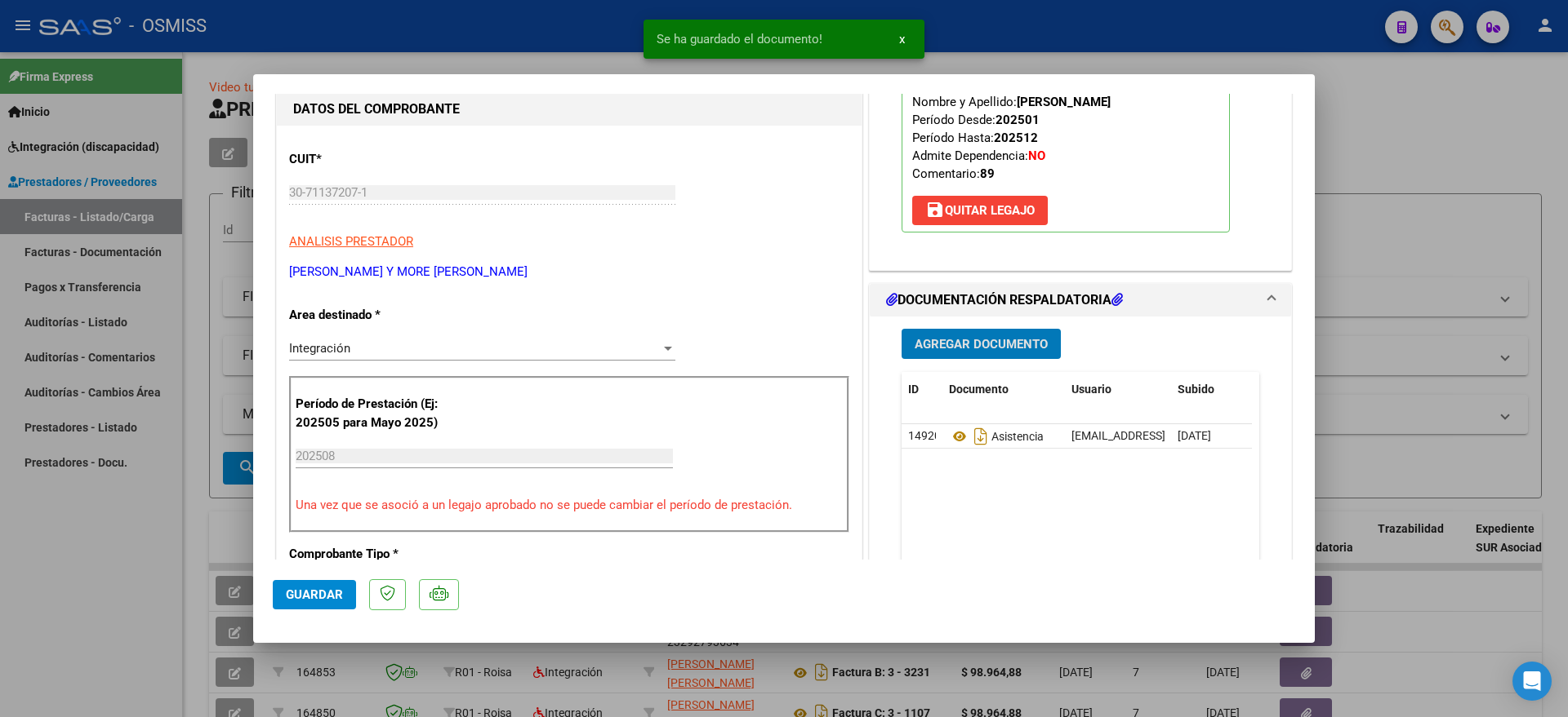
click at [310, 593] on span "Guardar" at bounding box center [315, 595] width 57 height 15
click at [146, 599] on div at bounding box center [784, 358] width 1568 height 717
type input "$ 0,00"
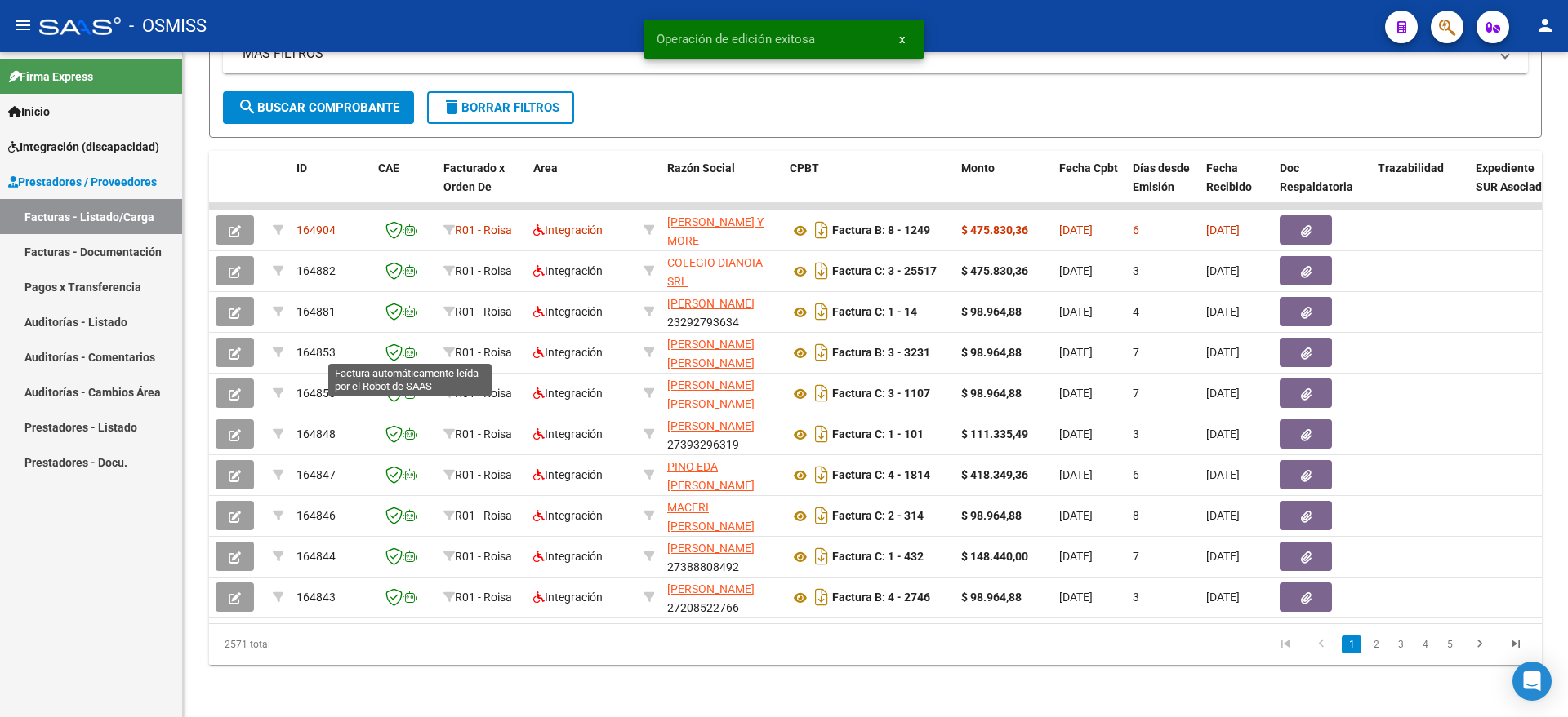
scroll to position [0, 0]
